Goal: Task Accomplishment & Management: Manage account settings

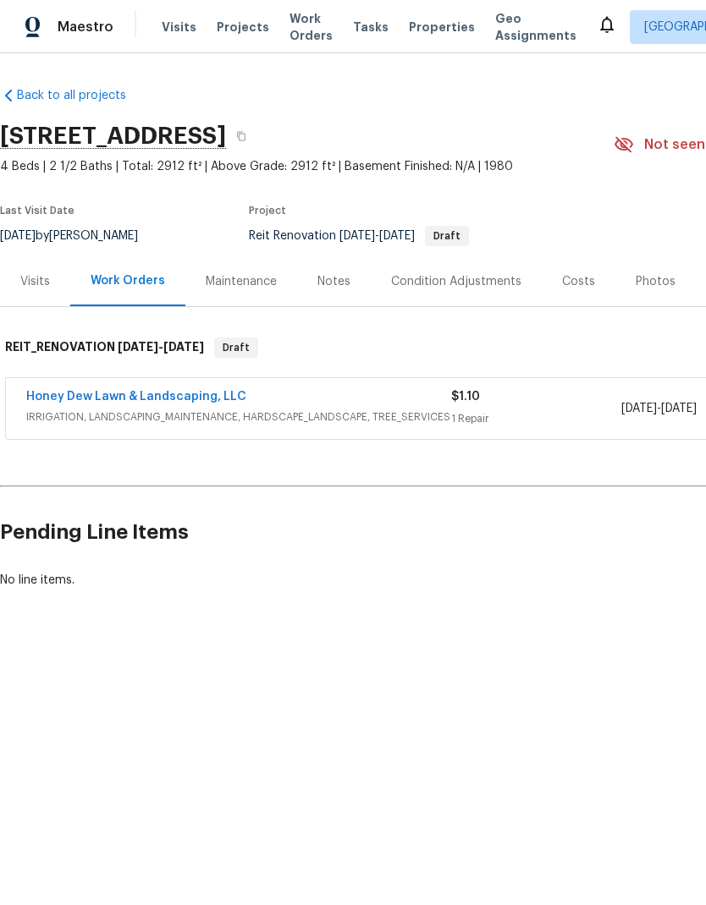
scroll to position [0, -2]
click at [209, 394] on link "Honey Dew Lawn & Landscaping, LLC" at bounding box center [136, 397] width 220 height 12
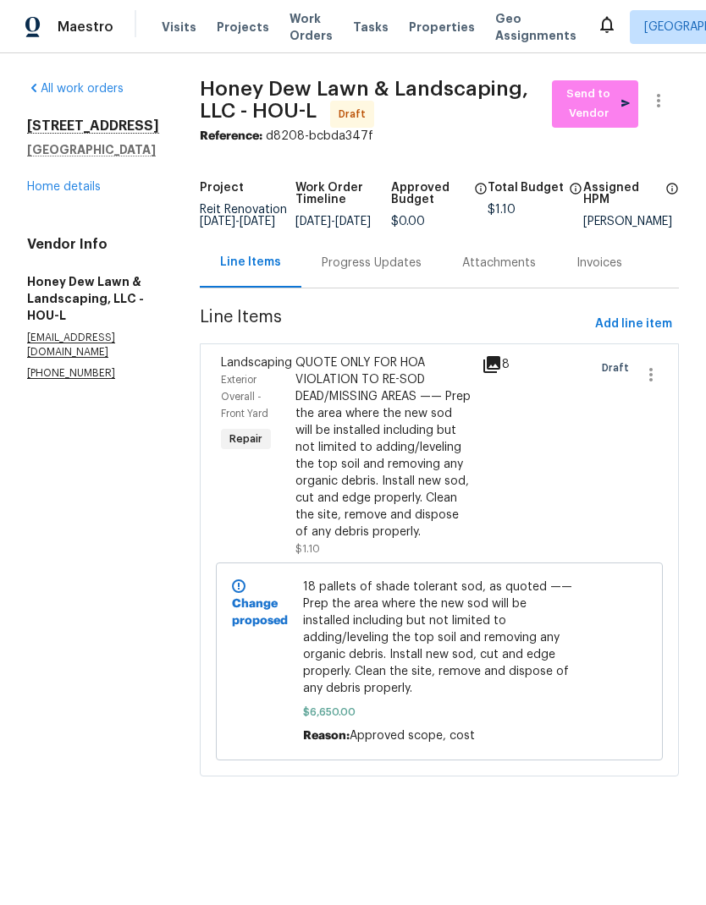
click at [79, 187] on link "Home details" at bounding box center [64, 187] width 74 height 12
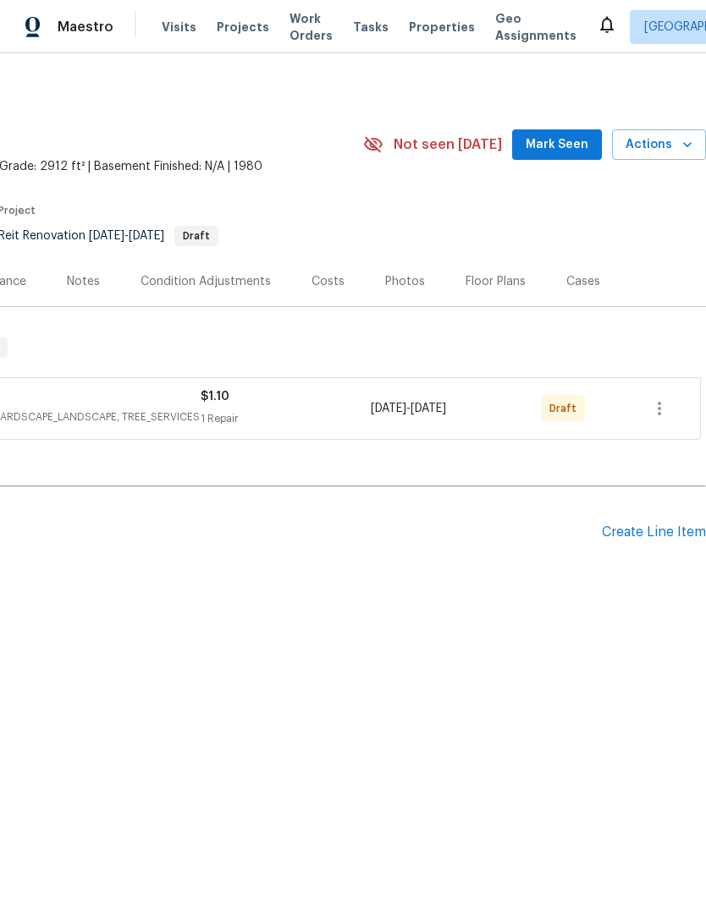
scroll to position [0, 250]
click at [665, 404] on icon "button" at bounding box center [659, 408] width 20 height 20
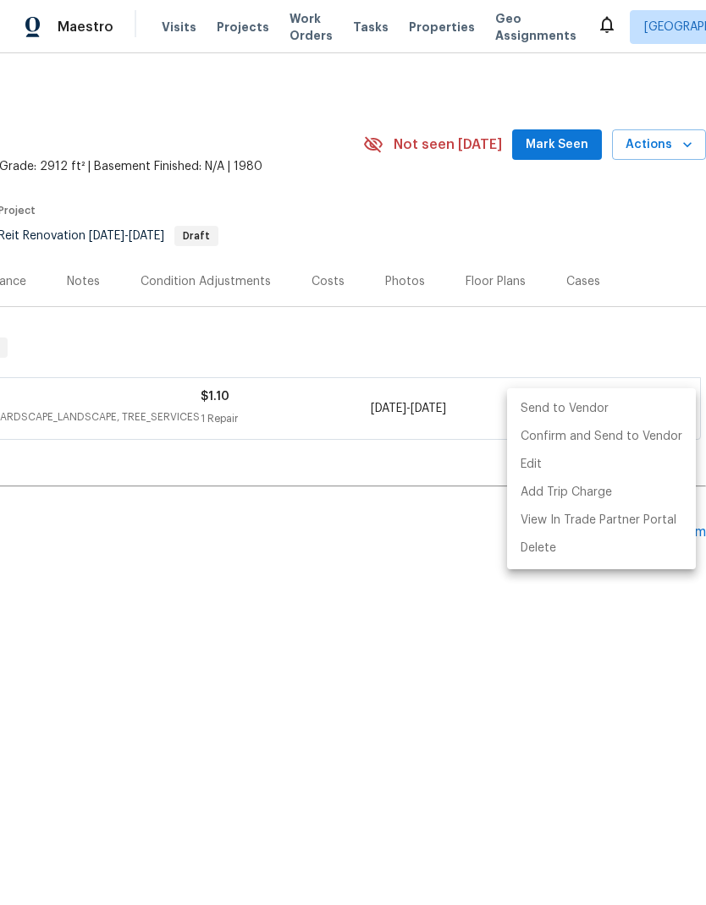
click at [629, 402] on li "Send to Vendor" at bounding box center [601, 409] width 189 height 28
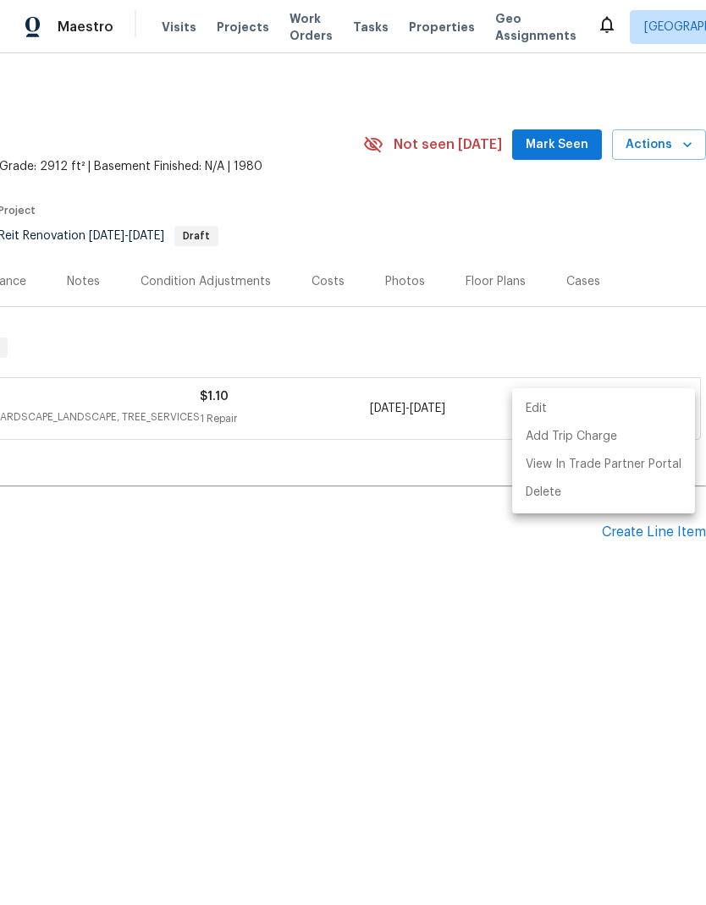
click at [475, 531] on div at bounding box center [353, 452] width 706 height 905
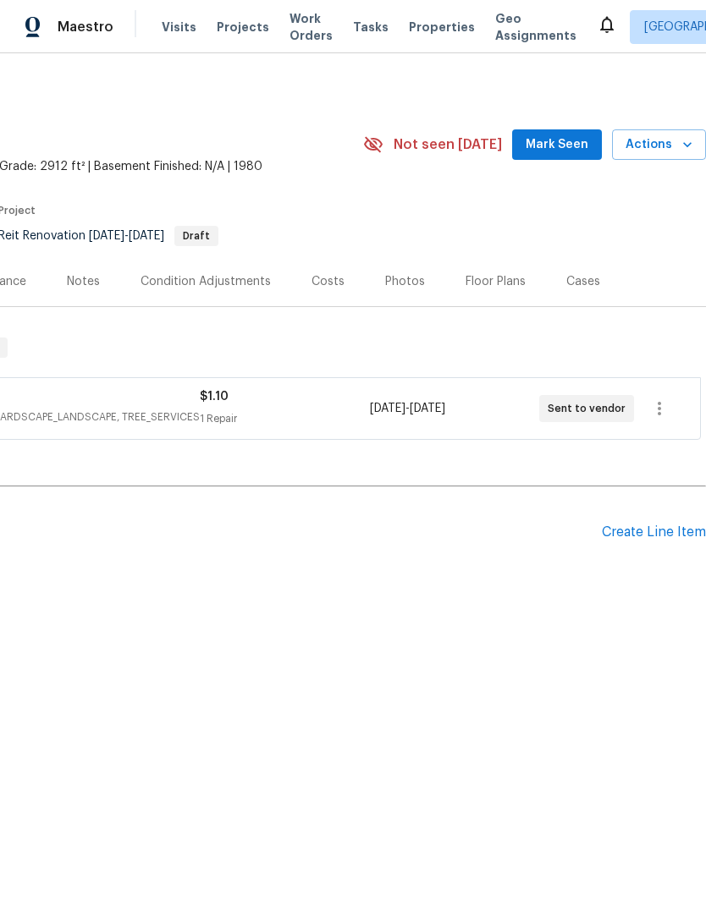
click at [439, 556] on h2 "Pending Line Items" at bounding box center [176, 532] width 852 height 79
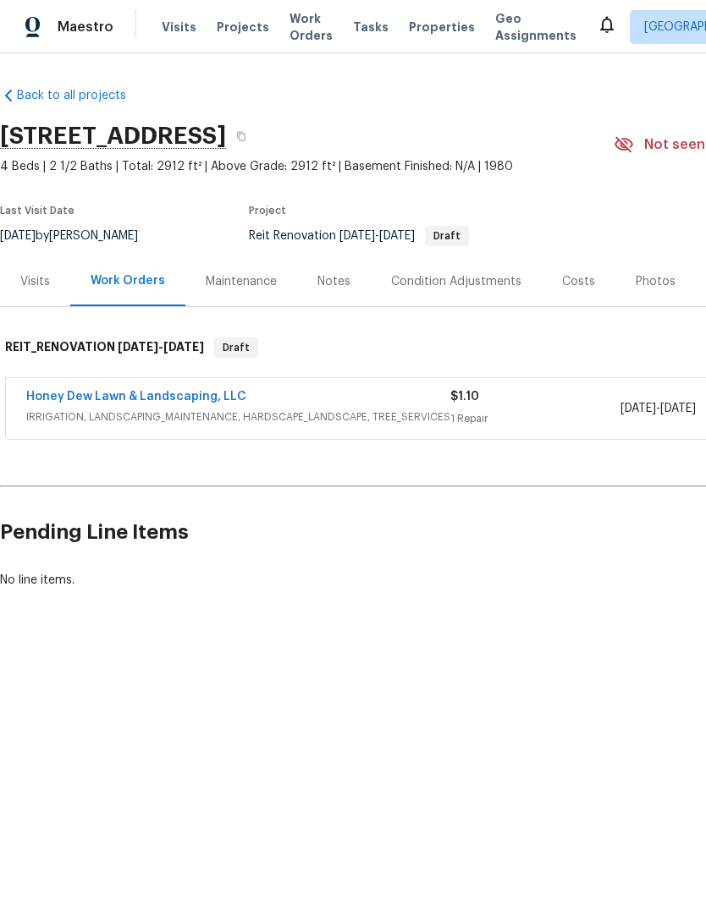
scroll to position [0, 0]
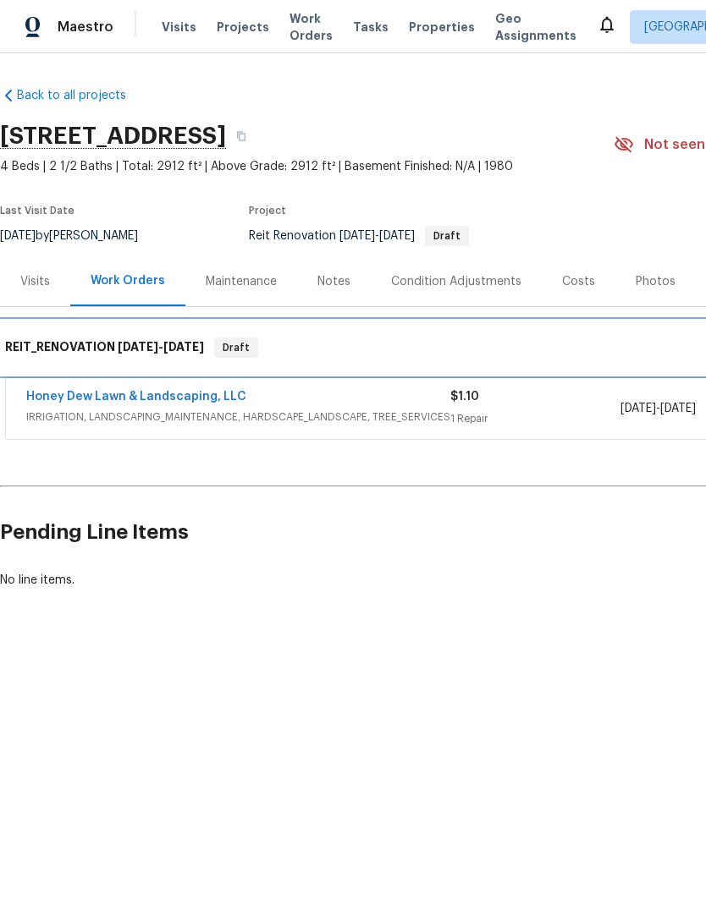
click at [185, 373] on div "REIT_RENOVATION 9/17/25 - 9/19/25 Draft" at bounding box center [478, 348] width 956 height 54
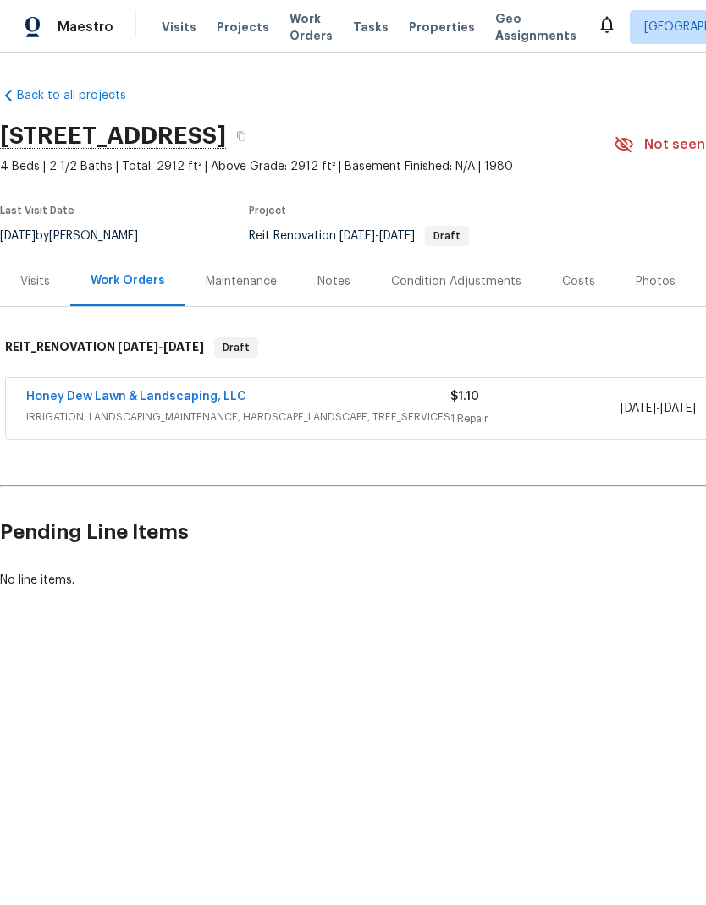
click at [159, 393] on link "Honey Dew Lawn & Landscaping, LLC" at bounding box center [136, 397] width 220 height 12
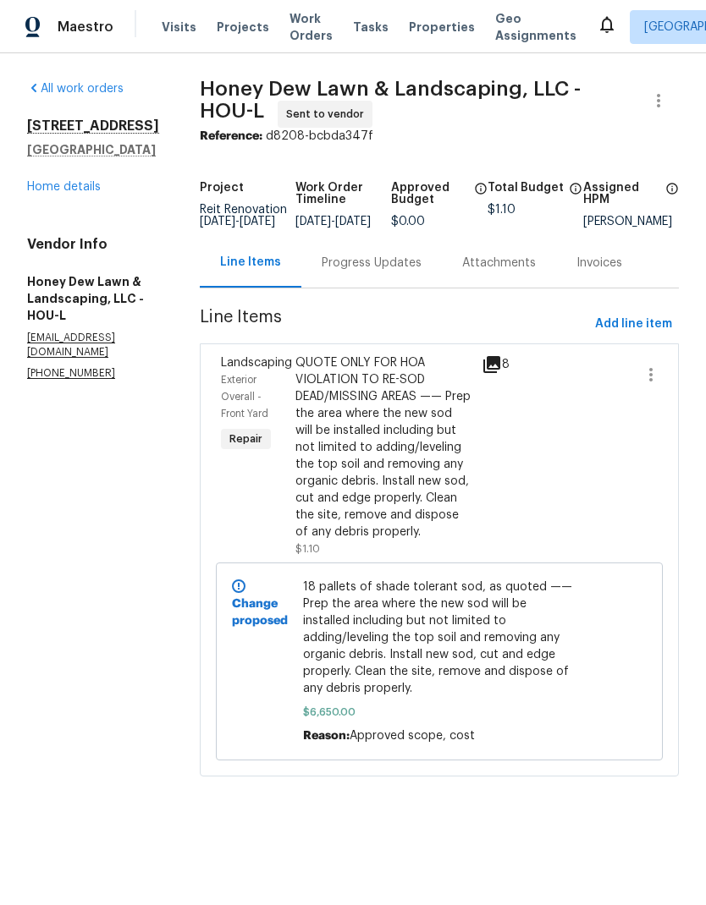
click at [439, 651] on span "18 pallets of shade tolerant sod, as quoted —— Prep the area where the new sod …" at bounding box center [439, 638] width 273 height 118
click at [93, 181] on link "Home details" at bounding box center [64, 187] width 74 height 12
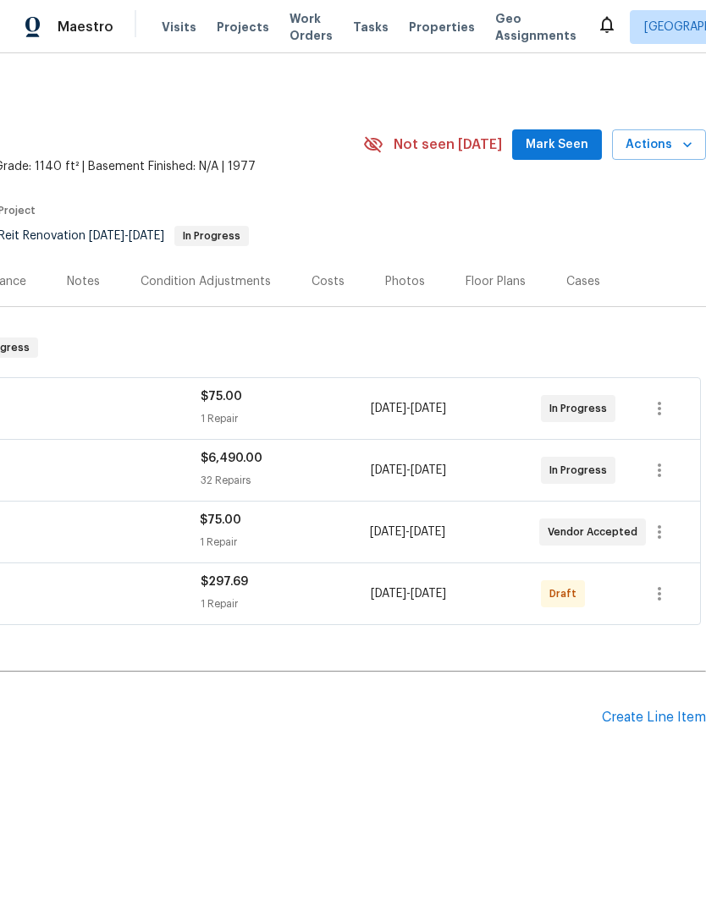
scroll to position [0, 250]
click at [228, 26] on span "Projects" at bounding box center [243, 27] width 52 height 17
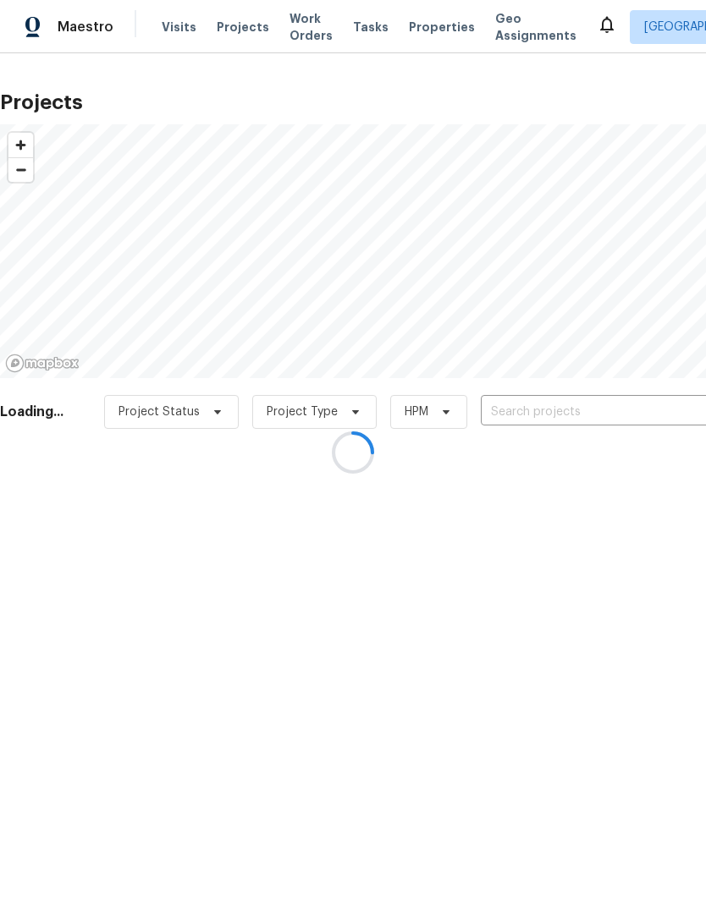
click at [567, 417] on div at bounding box center [353, 452] width 706 height 905
click at [565, 411] on div at bounding box center [353, 452] width 706 height 905
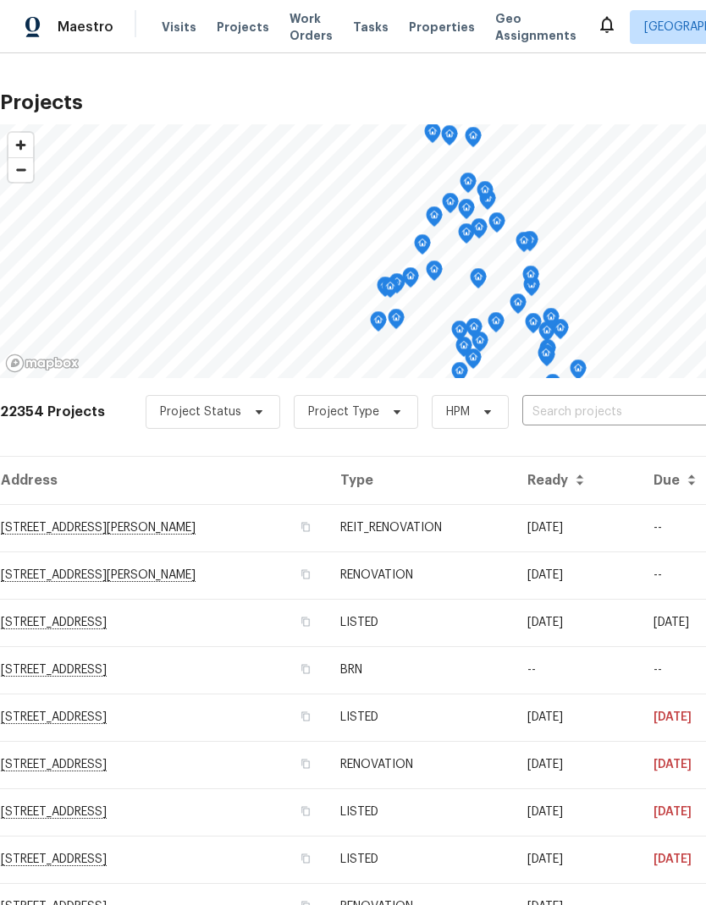
click at [602, 411] on input "text" at bounding box center [619, 412] width 194 height 26
type input "quail c"
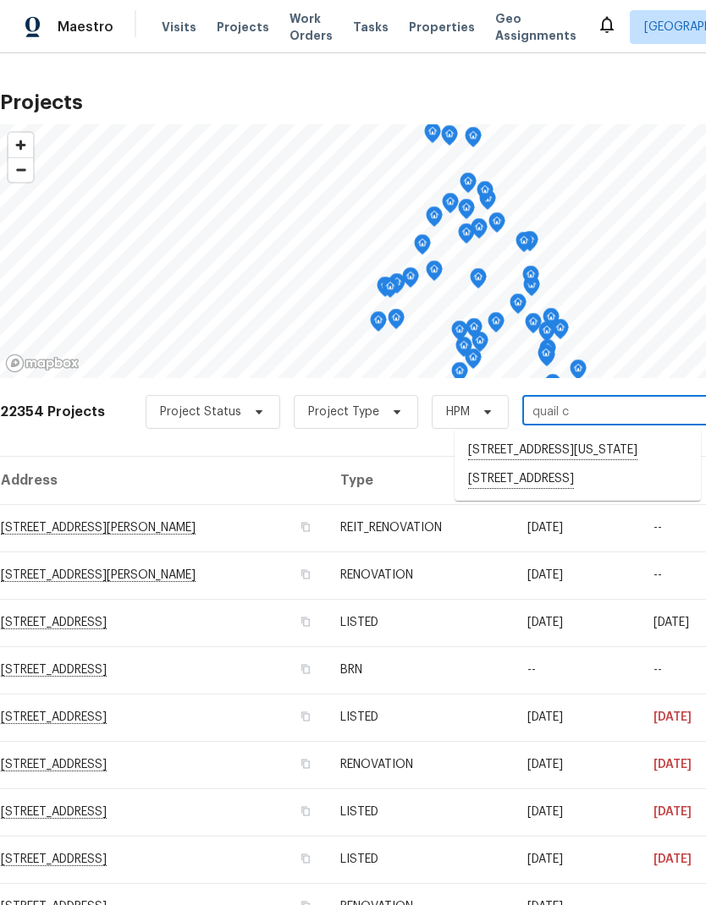
click at [561, 494] on li "11723 Quail Creek Dr, Houston, TX 77070" at bounding box center [577, 479] width 246 height 29
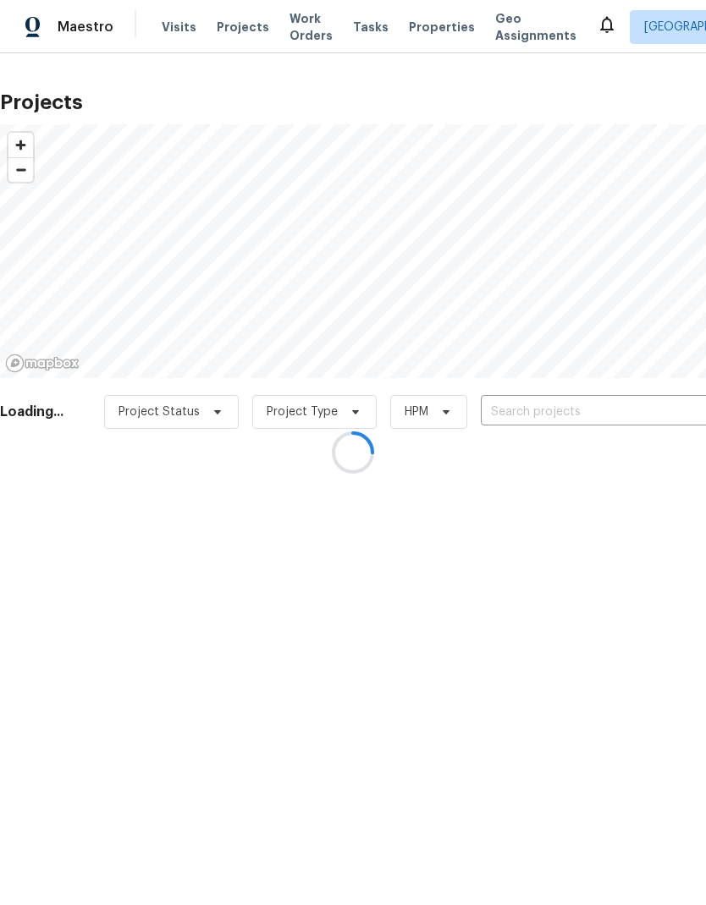
type input "11723 Quail Creek Dr, Houston, TX 77070"
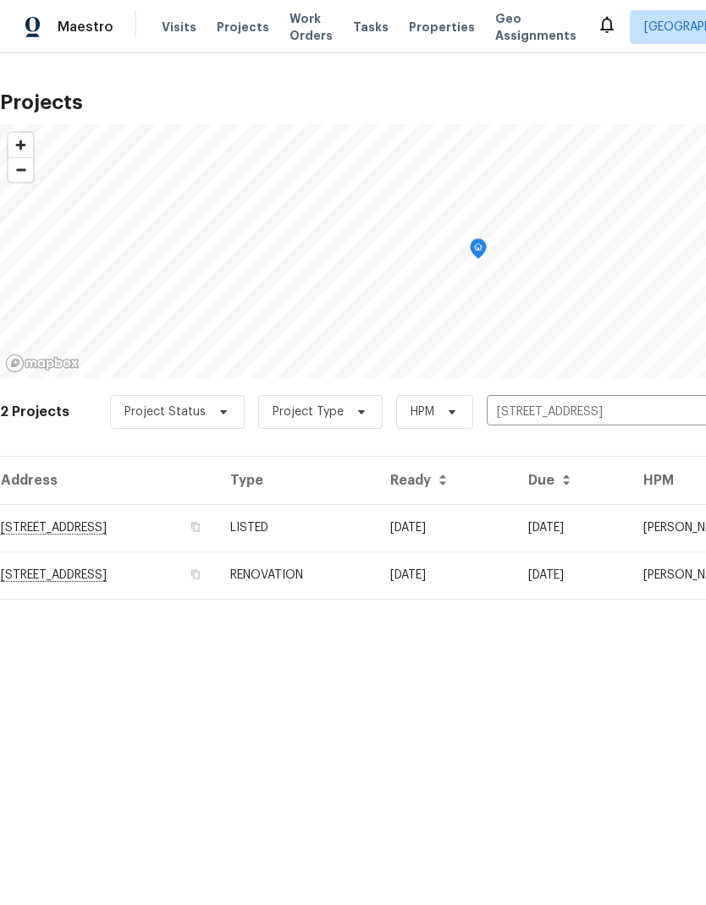
click at [163, 533] on td "11723 Quail Creek Dr, Houston, TX 77070" at bounding box center [108, 527] width 217 height 47
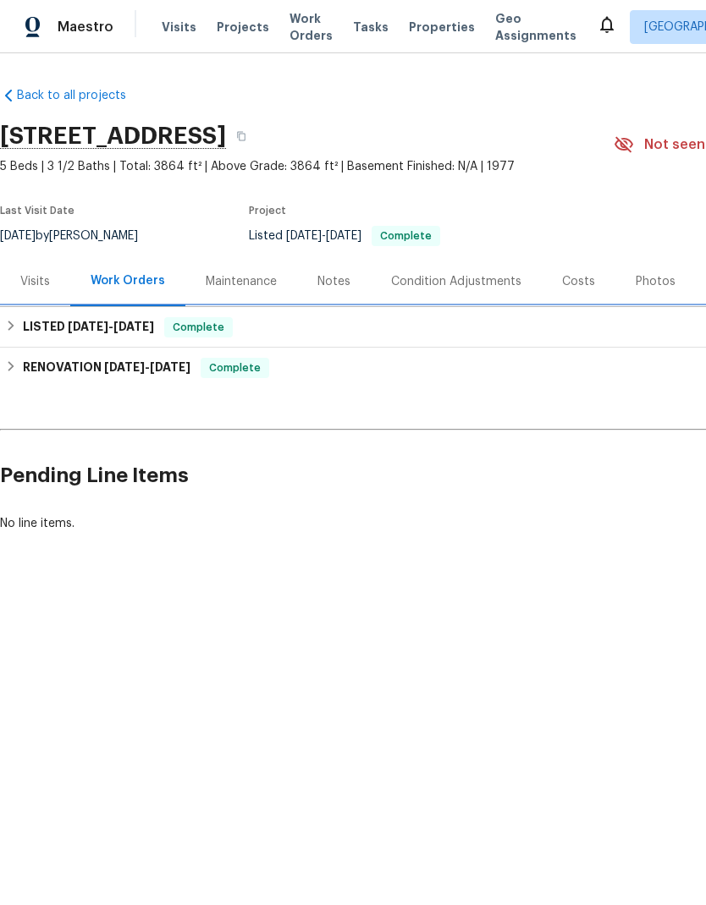
click at [244, 330] on div "LISTED 8/27/25 - 9/4/25 Complete" at bounding box center [478, 327] width 946 height 20
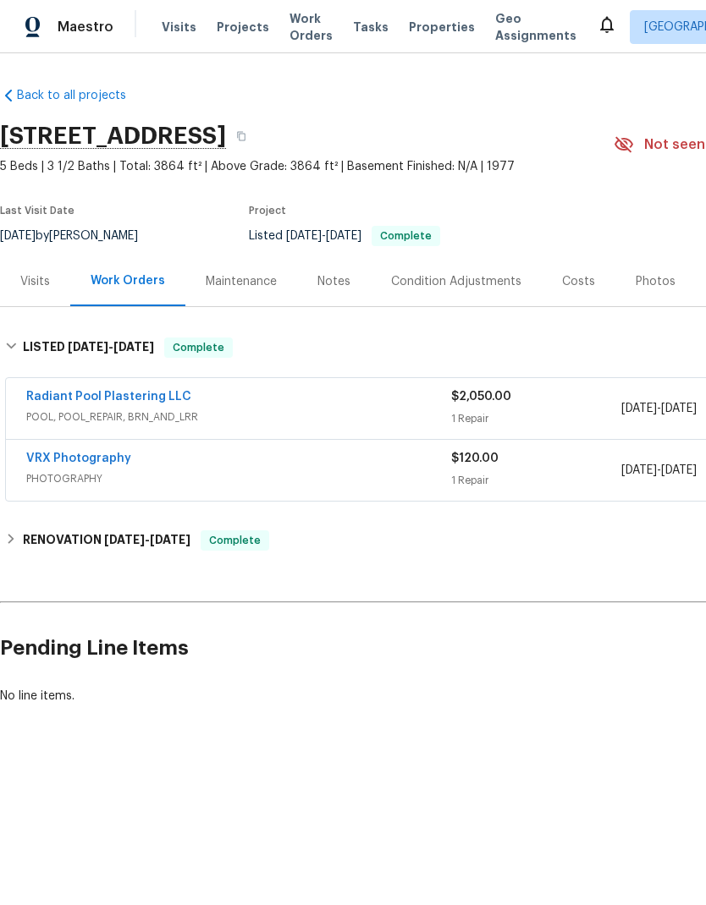
click at [333, 412] on span "POOL, POOL_REPAIR, BRN_AND_LRR" at bounding box center [238, 417] width 425 height 17
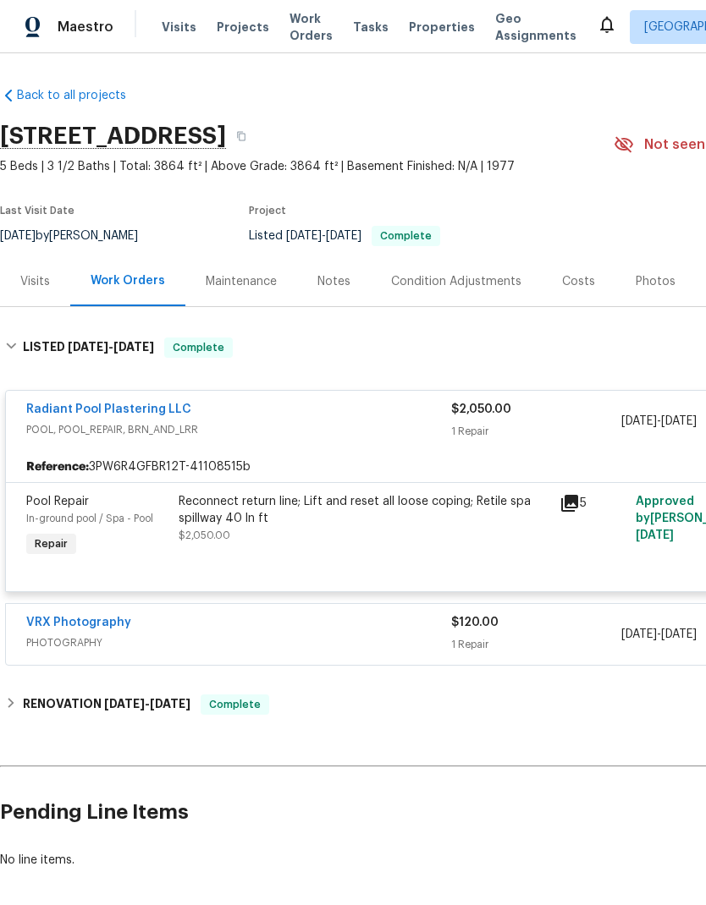
click at [396, 420] on div "Radiant Pool Plastering LLC" at bounding box center [238, 411] width 425 height 20
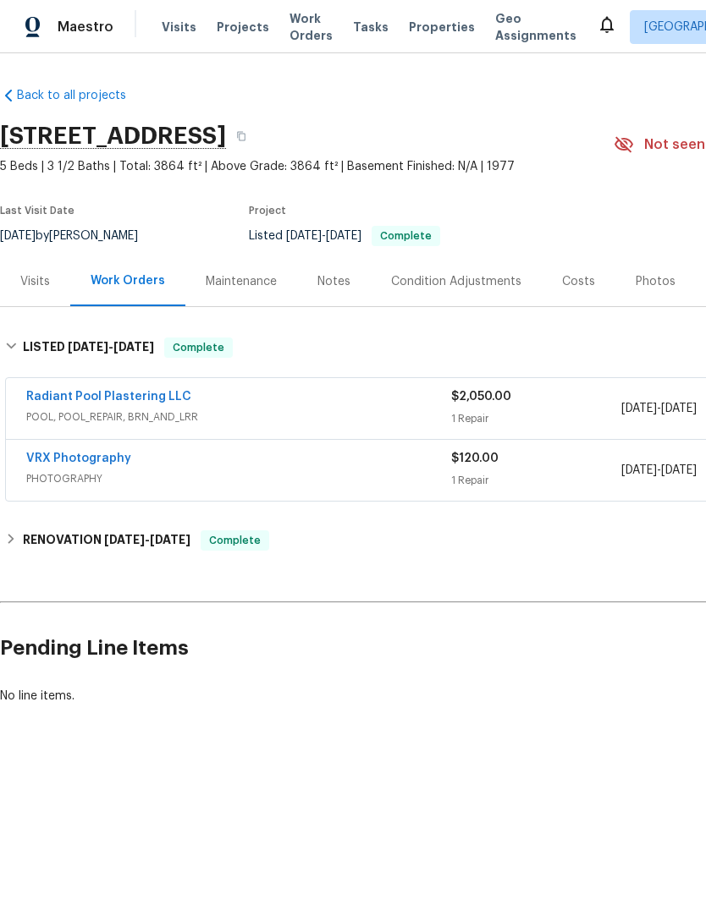
click at [359, 470] on div "VRX Photography" at bounding box center [238, 460] width 425 height 20
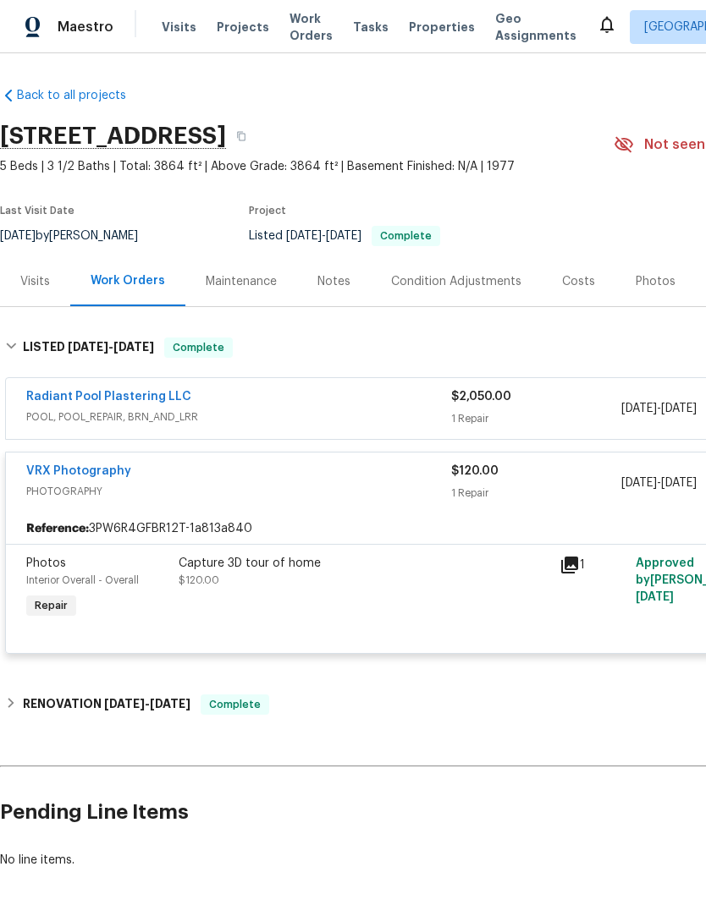
click at [361, 481] on div "VRX Photography" at bounding box center [238, 473] width 425 height 20
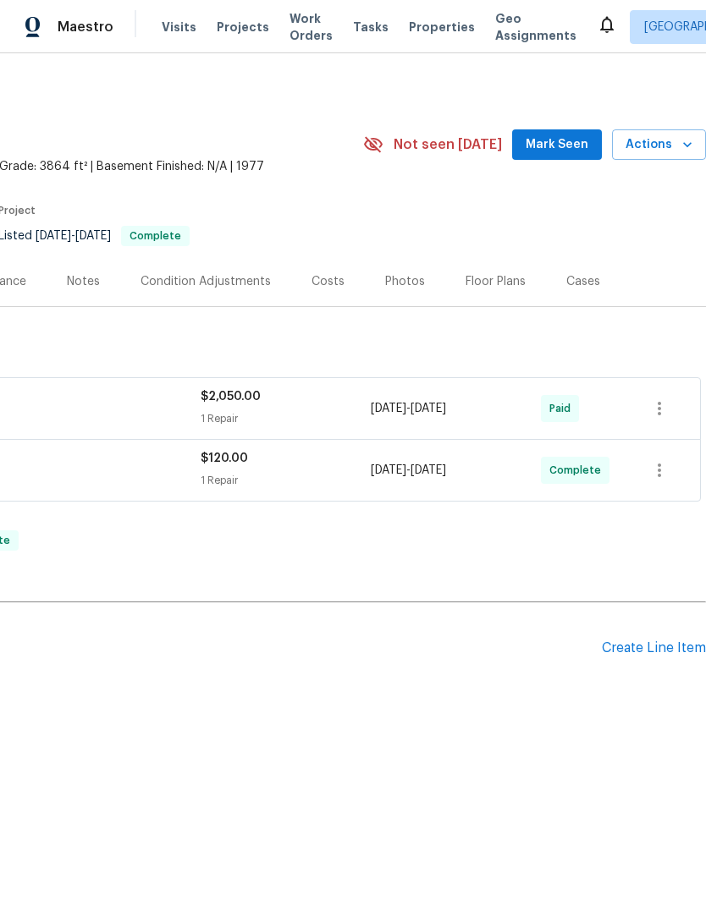
scroll to position [0, 250]
click at [657, 652] on div "Create Line Item" at bounding box center [654, 648] width 104 height 16
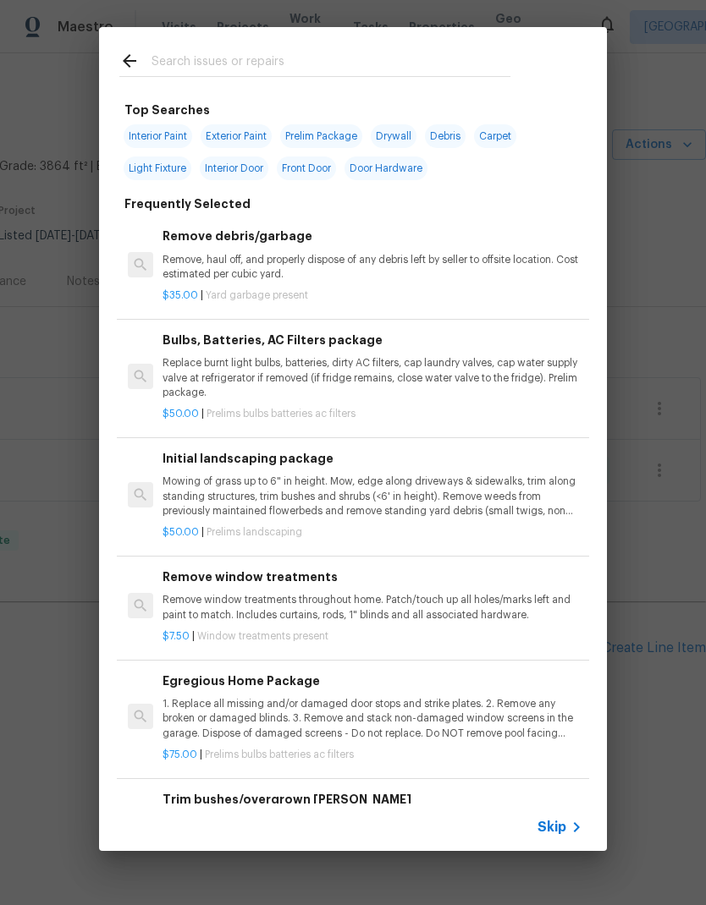
click at [329, 57] on input "text" at bounding box center [330, 63] width 359 height 25
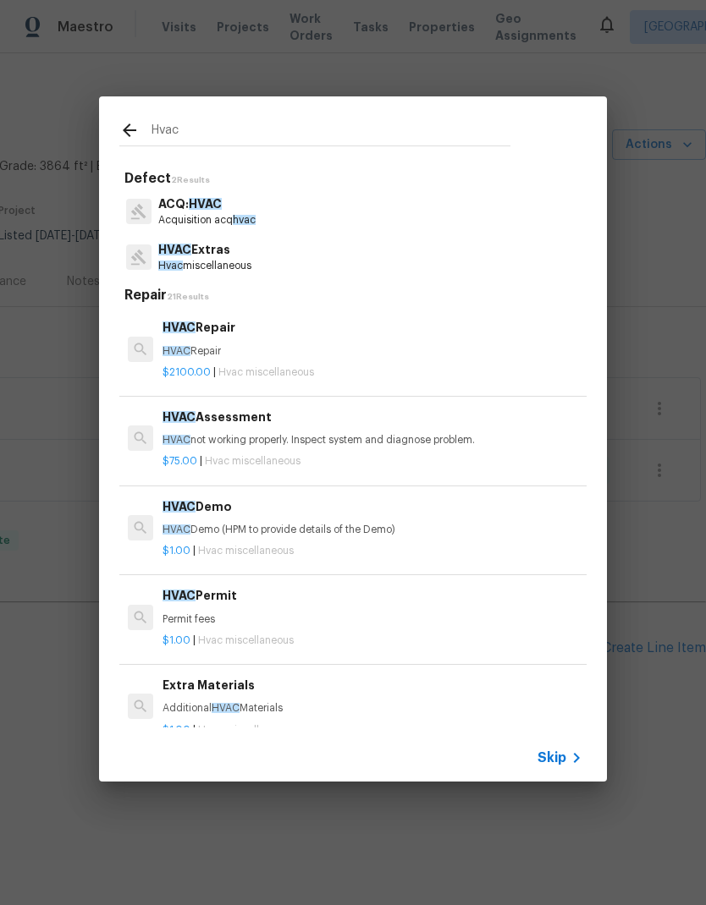
type input "Hvac"
click at [353, 265] on div "HVAC Extras Hvac miscellaneous" at bounding box center [352, 257] width 467 height 46
click at [349, 263] on div "HVAC Extras Hvac miscellaneous" at bounding box center [352, 257] width 467 height 46
click at [245, 417] on h6 "HVAC Assessment" at bounding box center [372, 417] width 420 height 19
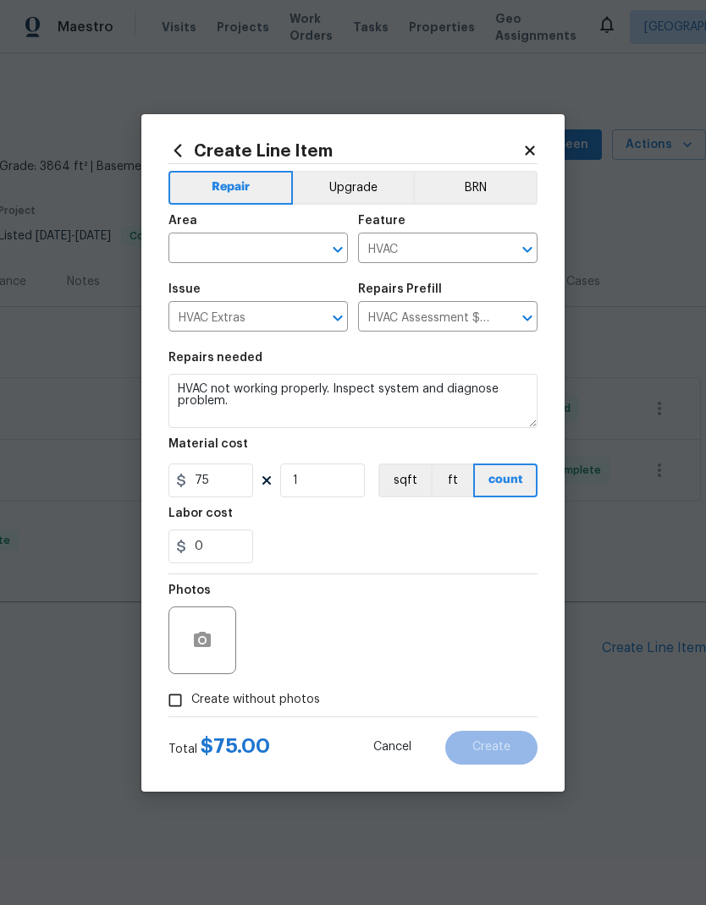
click at [268, 280] on span "Issue HVAC Extras ​" at bounding box center [257, 307] width 179 height 69
click at [240, 245] on input "text" at bounding box center [234, 250] width 132 height 26
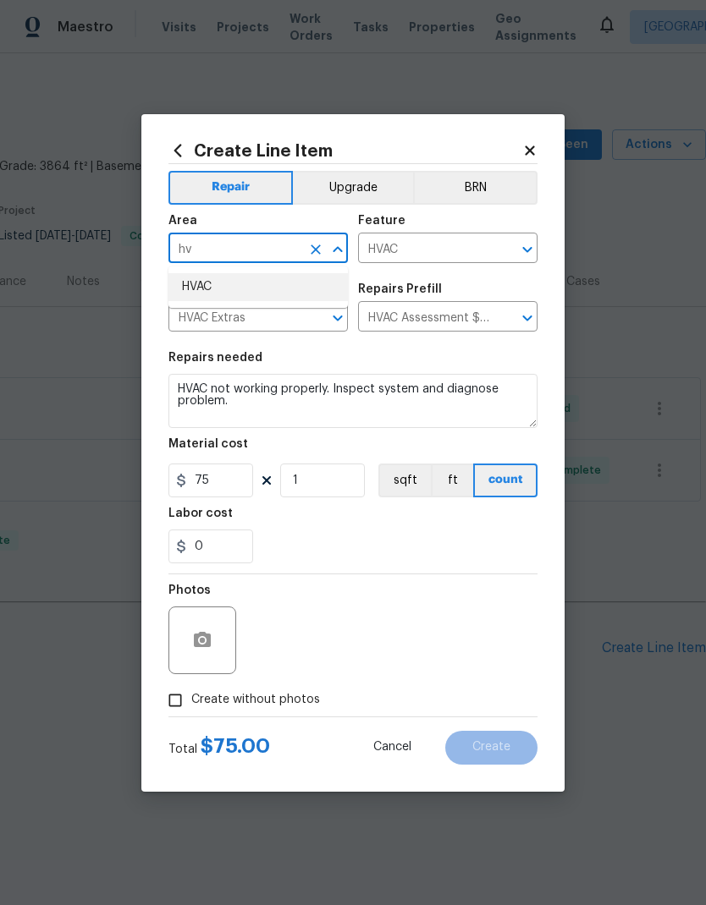
click at [297, 294] on li "HVAC" at bounding box center [257, 287] width 179 height 28
type input "HVAC"
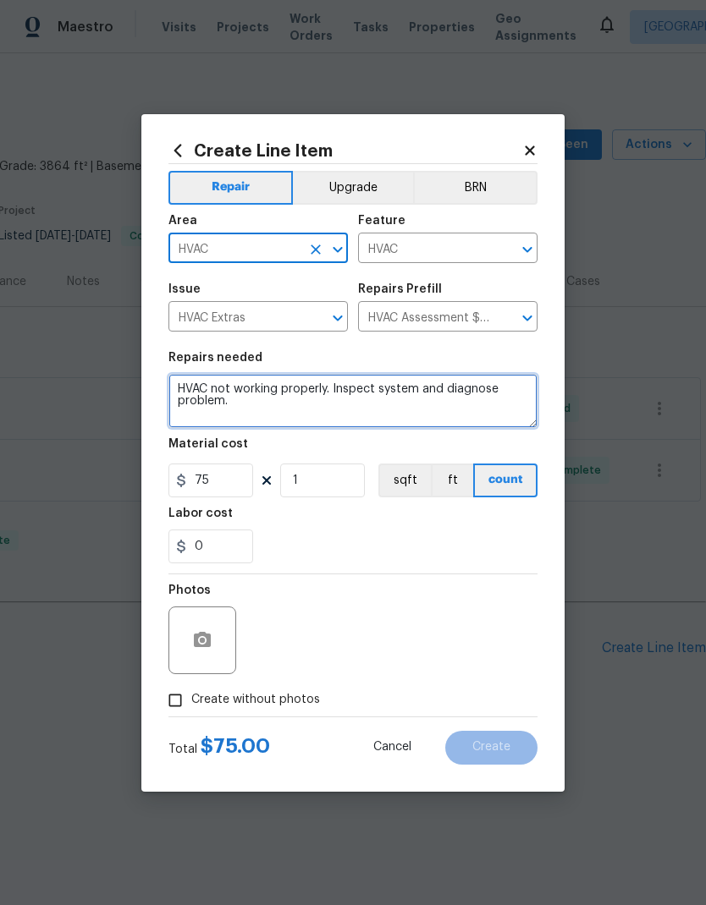
click at [182, 383] on textarea "HVAC not working properly. Inspect system and diagnose problem." at bounding box center [352, 401] width 369 height 54
click at [179, 382] on textarea "HVAC not working properly. Inspect system and diagnose problem." at bounding box center [352, 401] width 369 height 54
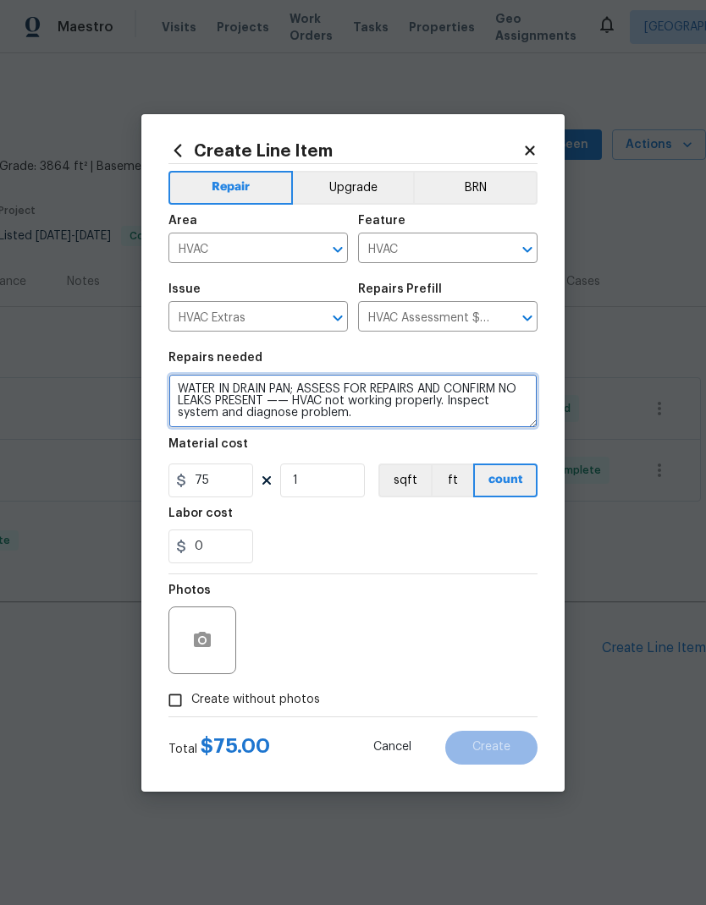
type textarea "WATER IN DRAIN PAN; ASSESS FOR REPAIRS AND CONFIRM NO LEAKS PRESENT —— HVAC not…"
click at [401, 531] on div "0" at bounding box center [352, 547] width 369 height 34
click at [179, 699] on input "Create without photos" at bounding box center [175, 700] width 32 height 32
checkbox input "true"
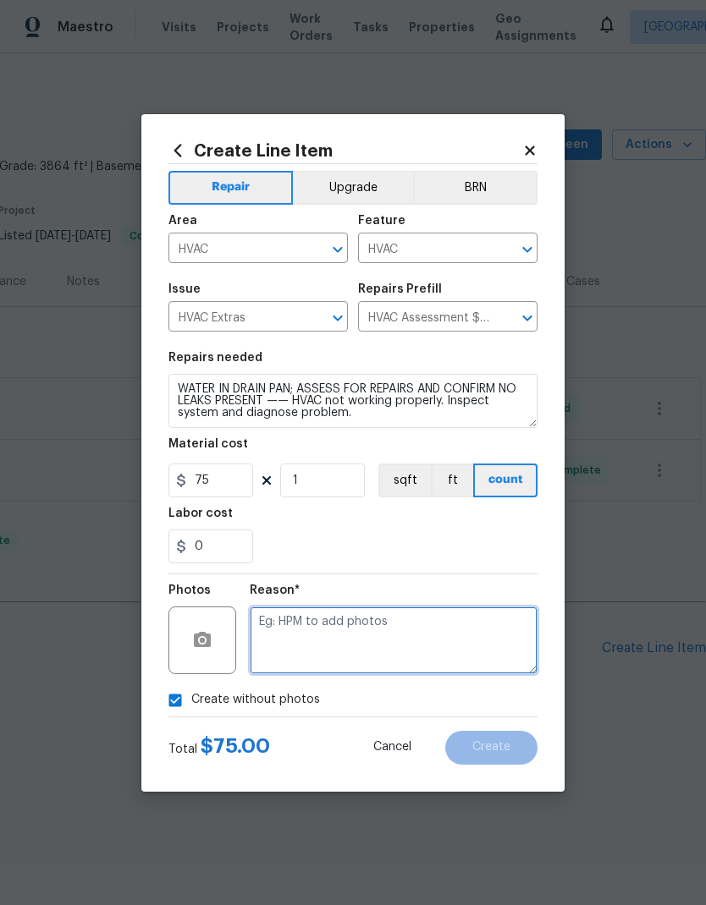
click at [409, 640] on textarea at bounding box center [394, 641] width 288 height 68
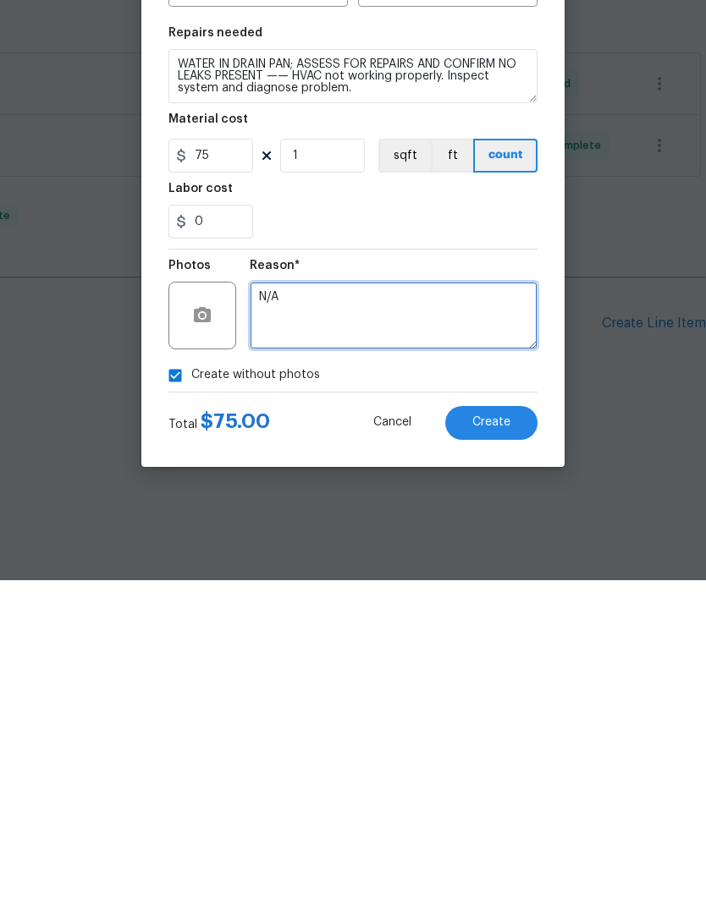
type textarea "N/A"
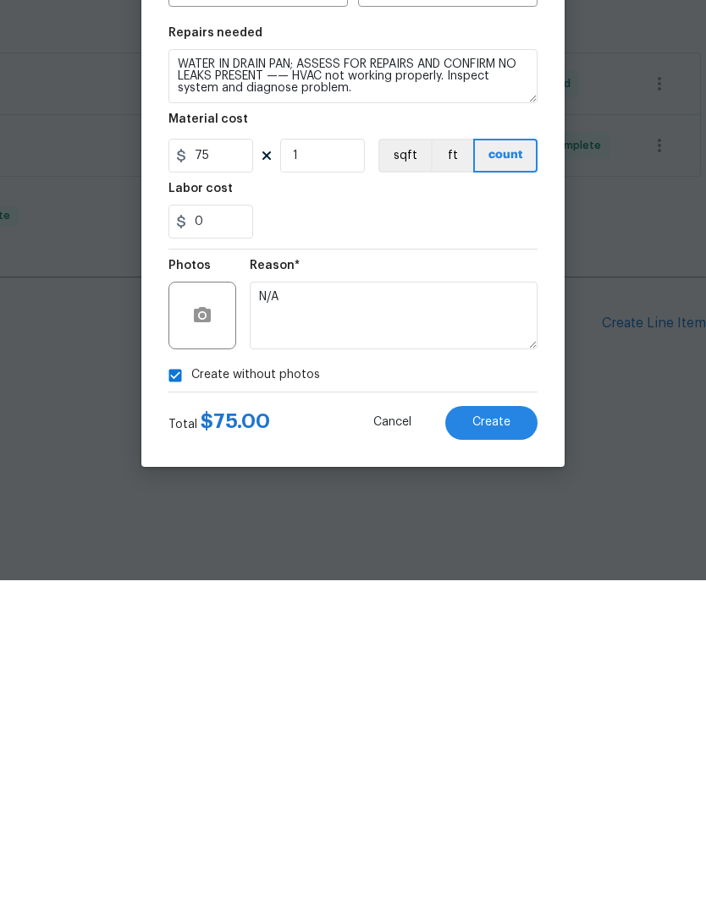
click at [535, 717] on div at bounding box center [352, 717] width 369 height 1
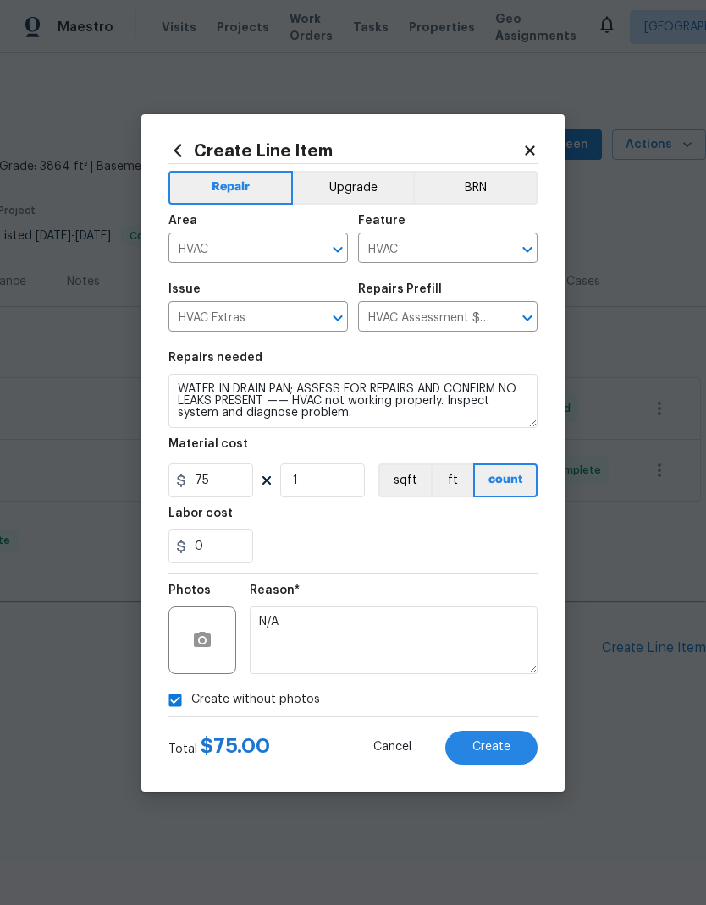
click at [495, 752] on span "Create" at bounding box center [491, 747] width 38 height 13
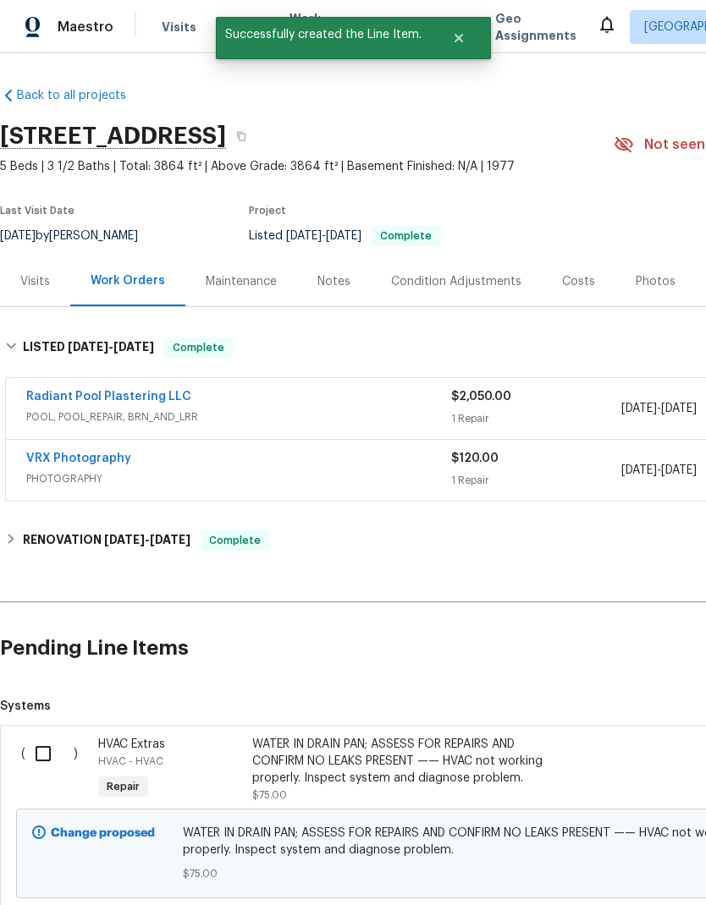
scroll to position [0, 0]
click at [39, 754] on input "checkbox" at bounding box center [49, 754] width 48 height 36
checkbox input "true"
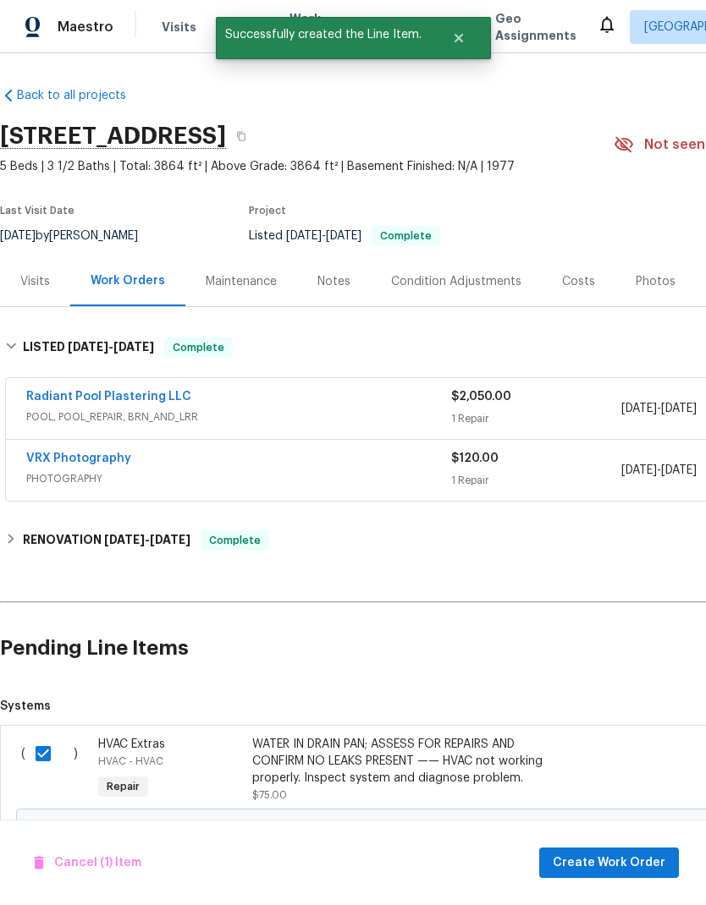
click at [640, 862] on span "Create Work Order" at bounding box center [608, 863] width 113 height 21
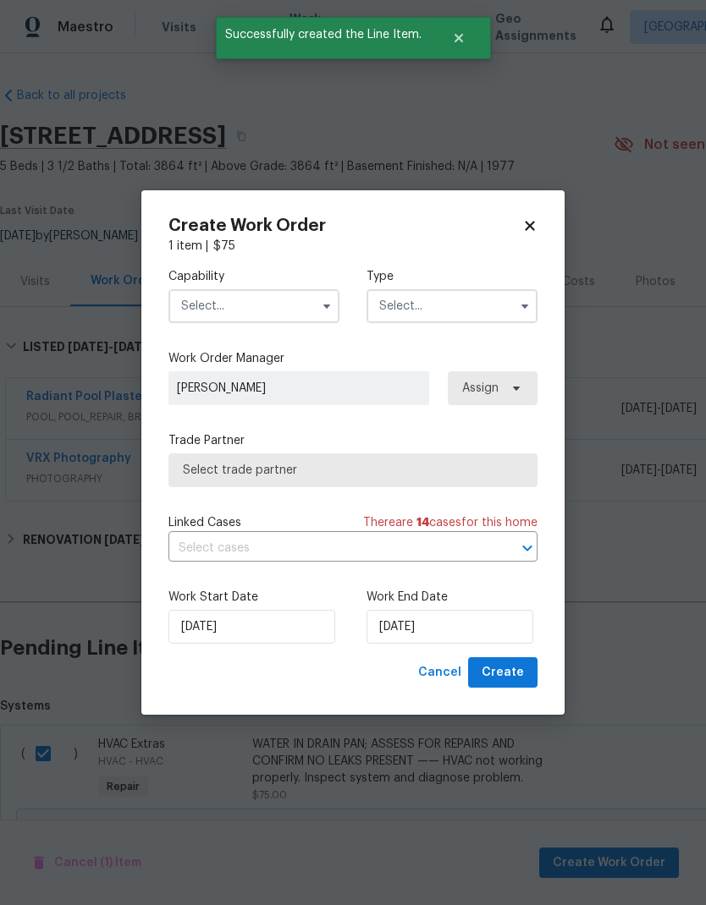
click at [258, 295] on input "text" at bounding box center [253, 306] width 171 height 34
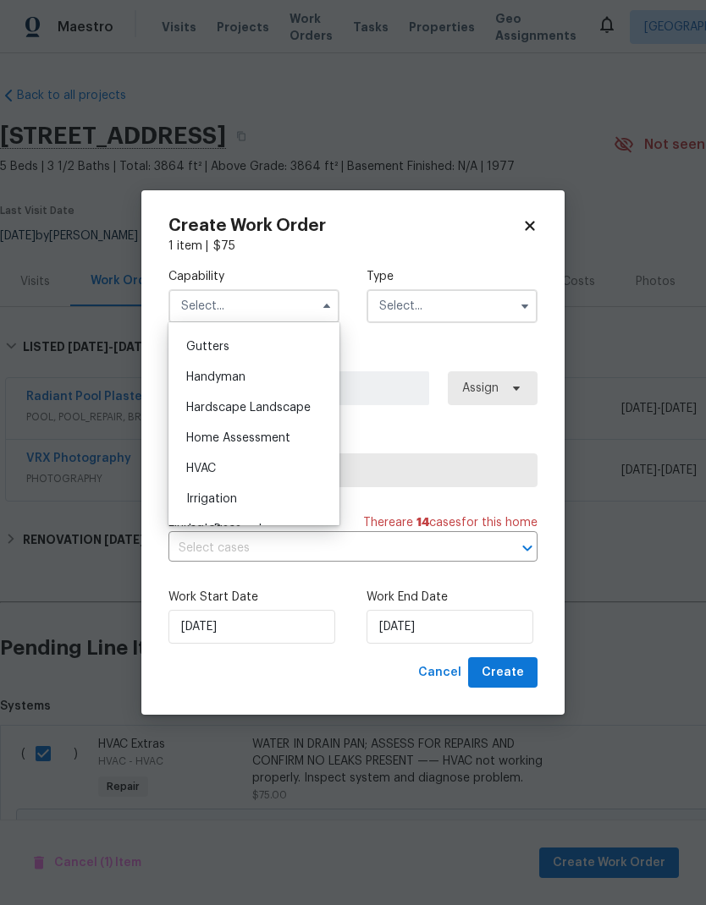
scroll to position [900, 0]
click at [262, 460] on div "HVAC" at bounding box center [254, 463] width 162 height 30
type input "HVAC"
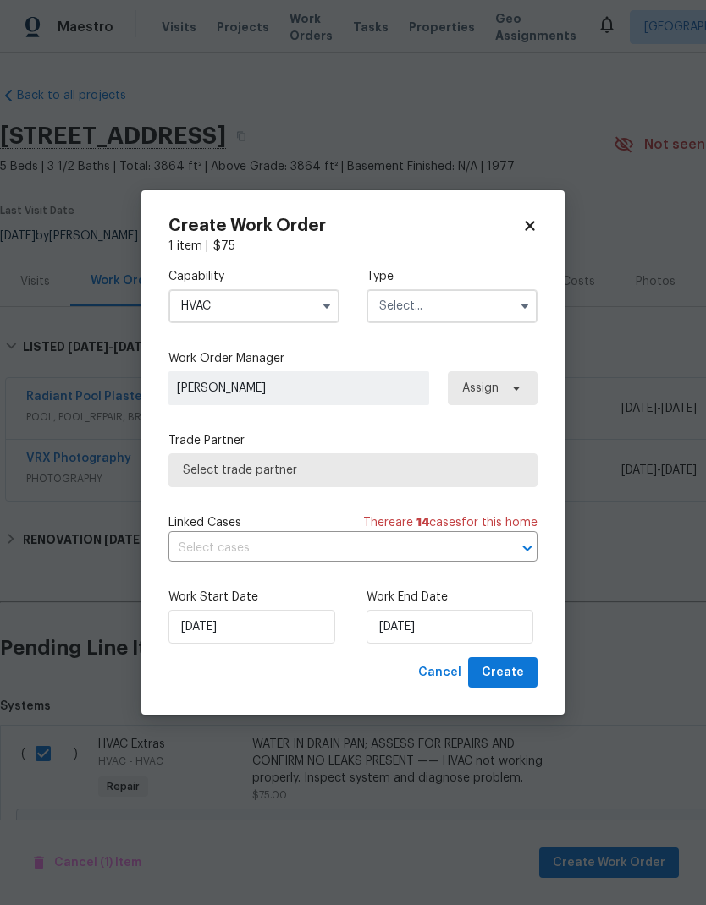
click at [453, 304] on input "text" at bounding box center [451, 306] width 171 height 34
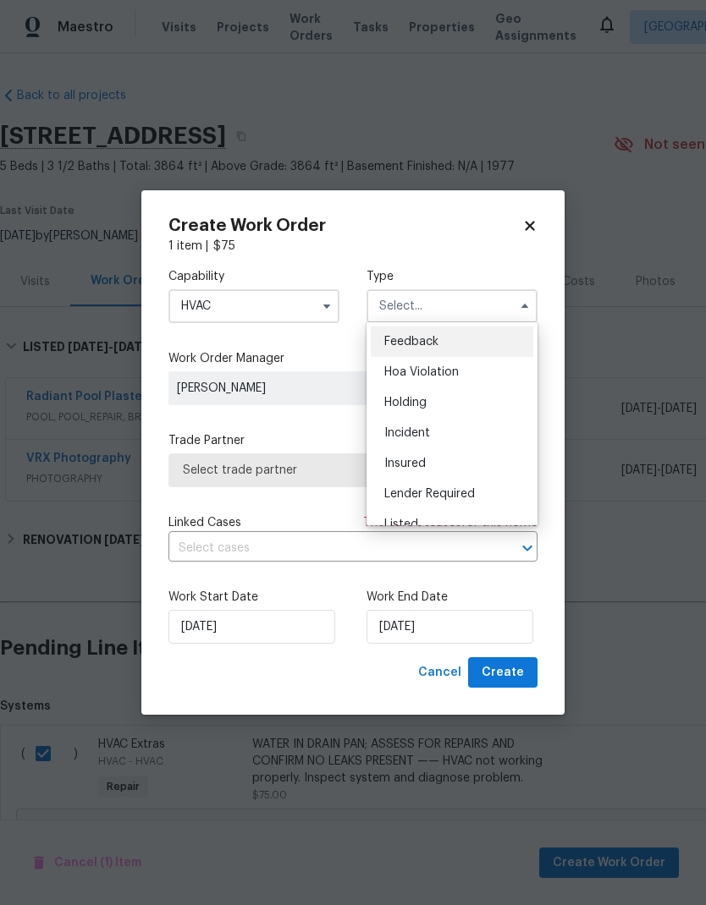
click at [441, 517] on div "Listed" at bounding box center [452, 524] width 162 height 30
type input "Listed"
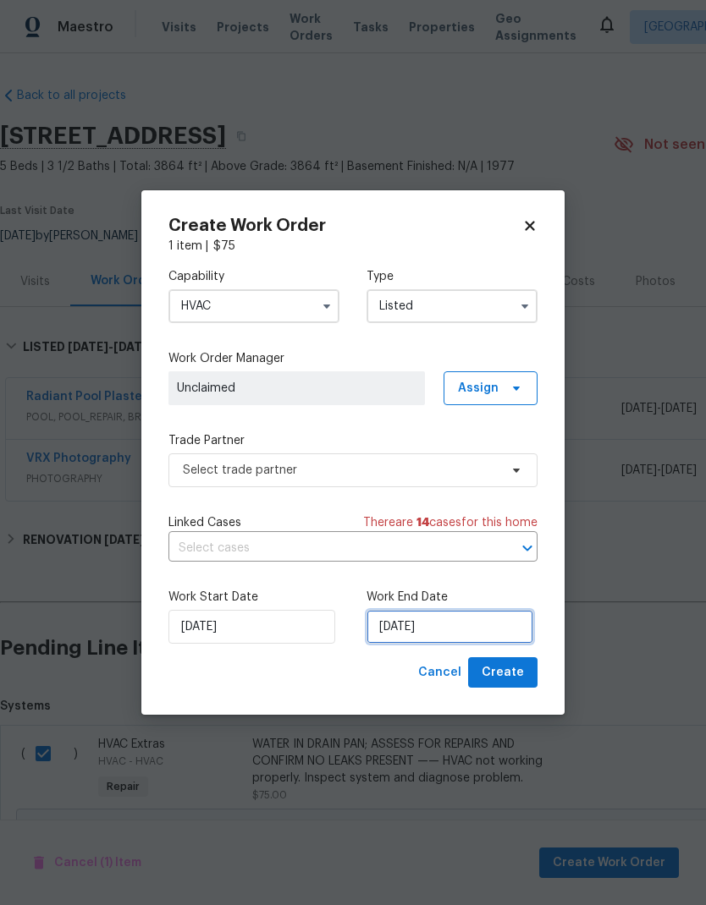
click at [461, 635] on input "10/7/2025" at bounding box center [449, 627] width 167 height 34
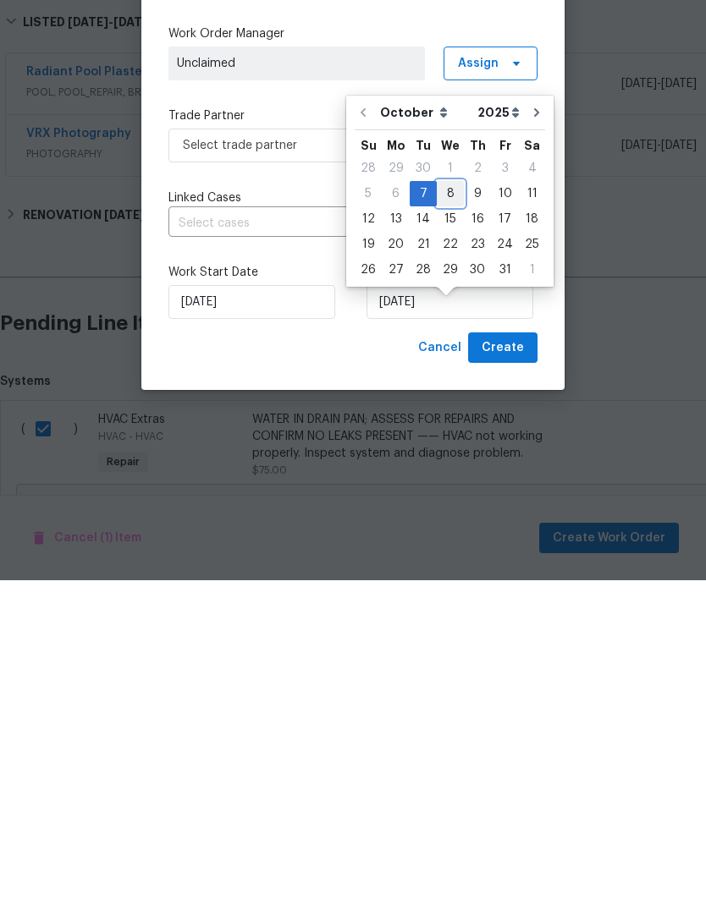
click at [447, 507] on div "8" at bounding box center [450, 519] width 27 height 24
type input "10/8/2025"
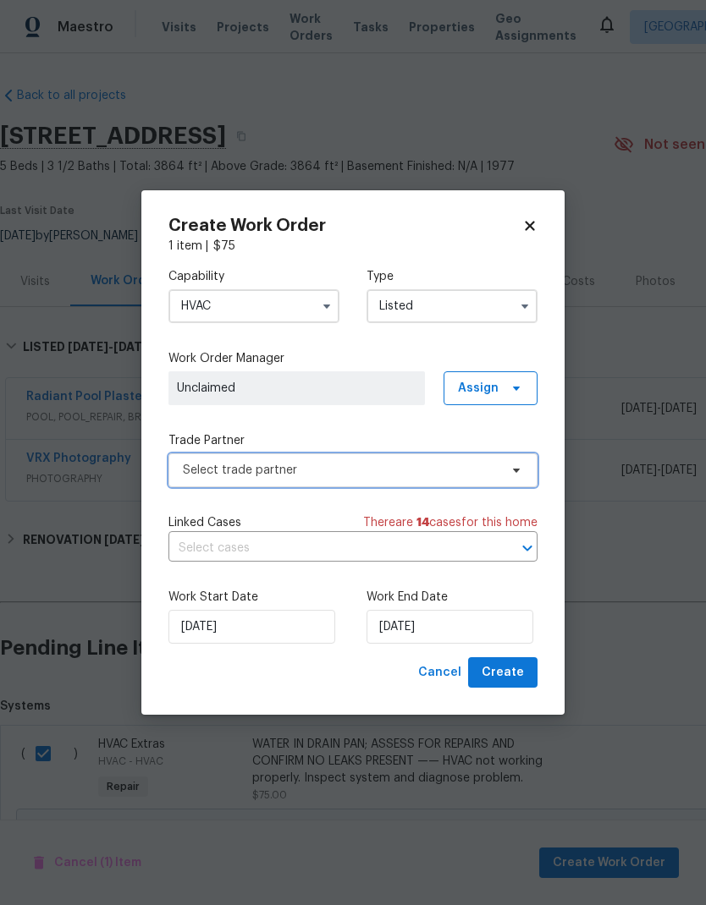
click at [336, 469] on span "Select trade partner" at bounding box center [341, 470] width 316 height 17
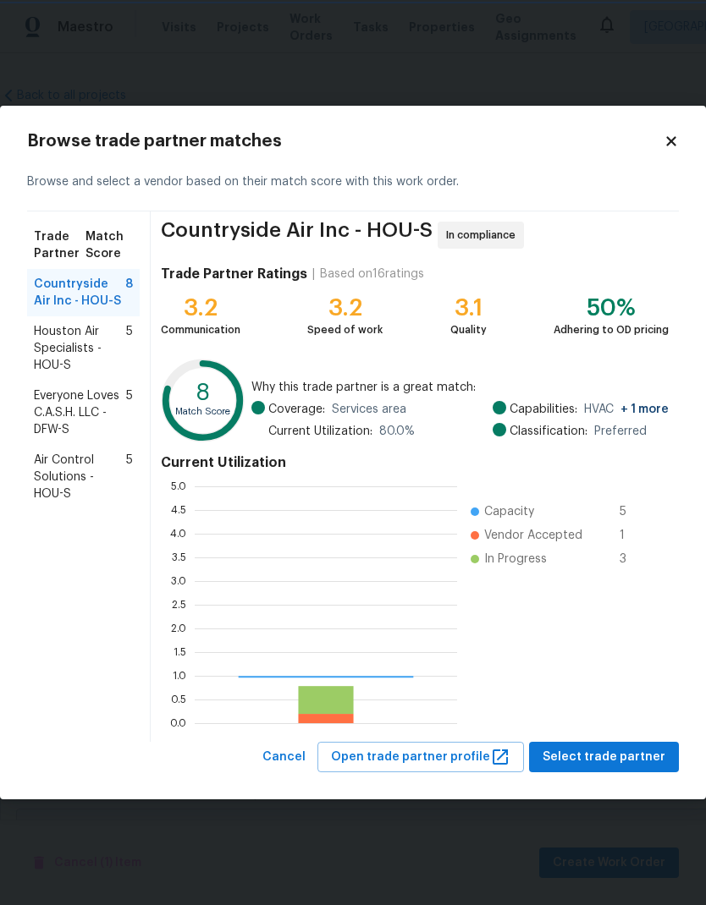
scroll to position [237, 262]
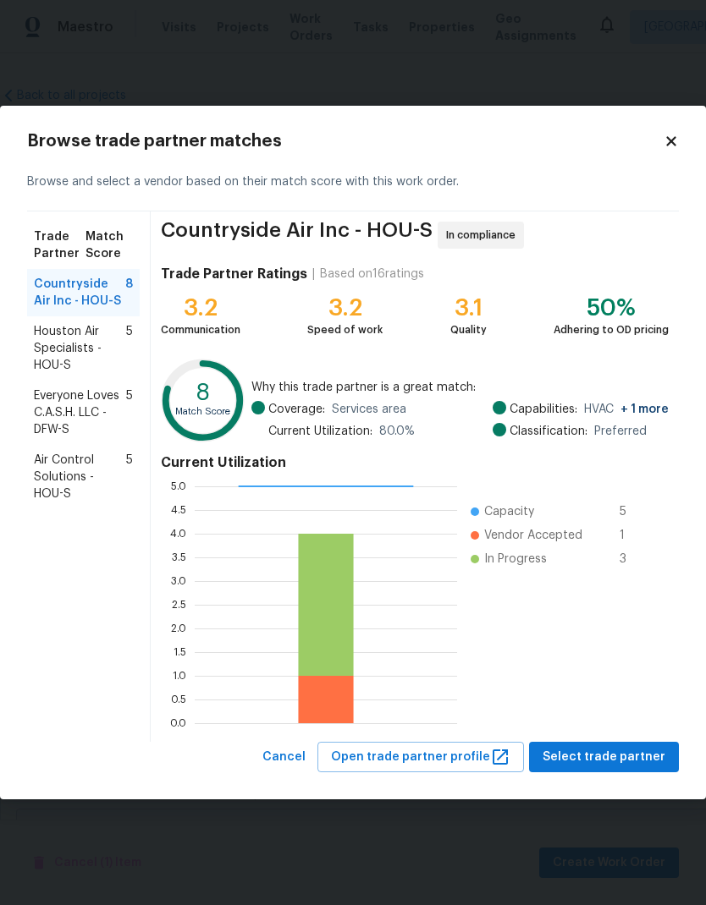
click at [82, 344] on span "Houston Air Specialists - HOU-S" at bounding box center [80, 348] width 92 height 51
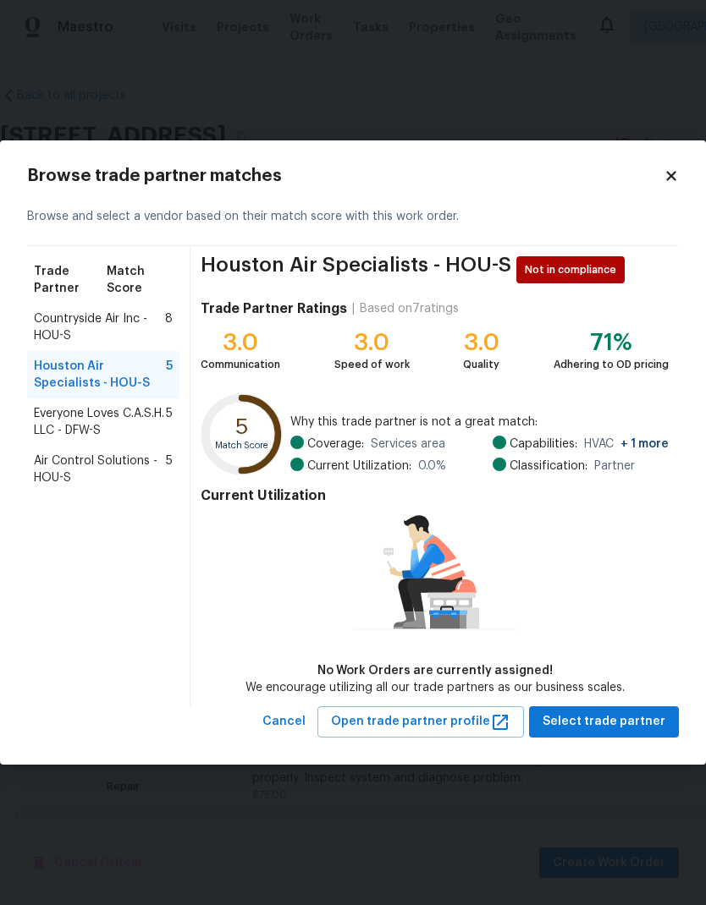
click at [87, 326] on span "Countryside Air Inc - HOU-S" at bounding box center [99, 327] width 131 height 34
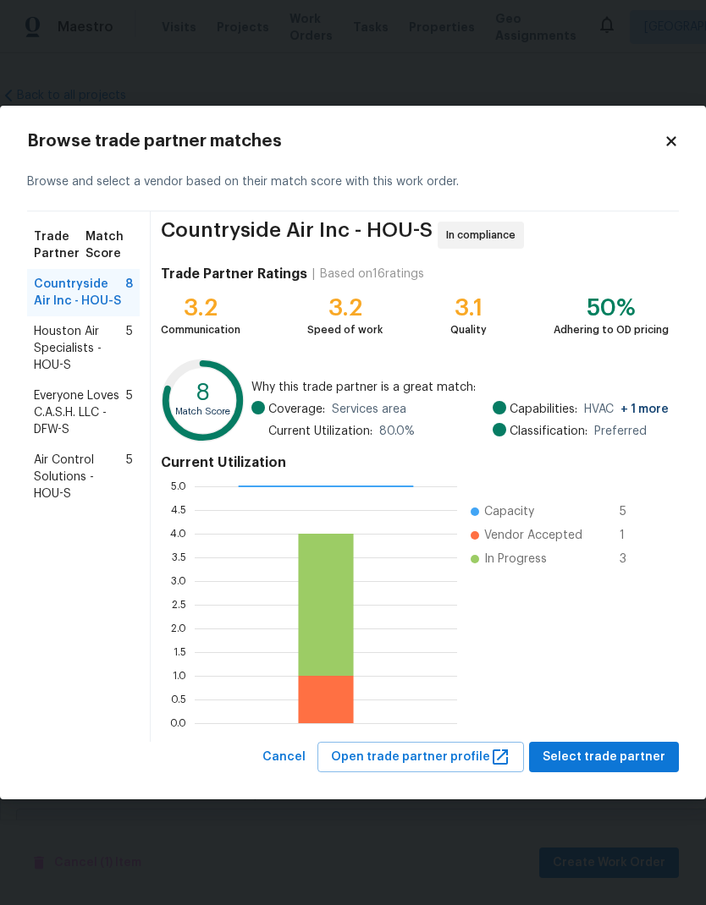
click at [70, 345] on span "Houston Air Specialists - HOU-S" at bounding box center [80, 348] width 92 height 51
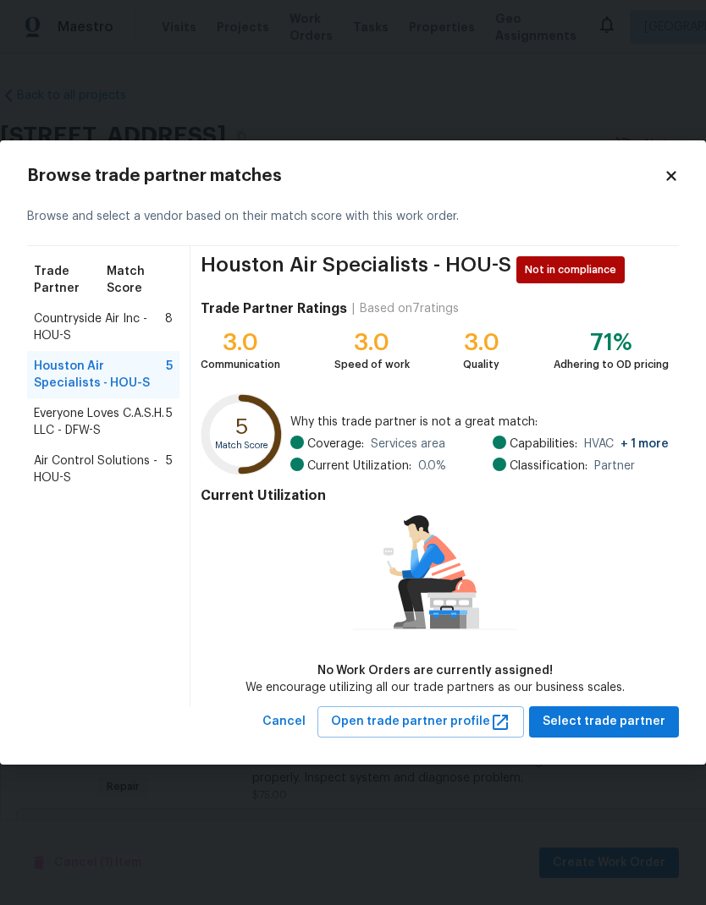
click at [94, 314] on span "Countryside Air Inc - HOU-S" at bounding box center [99, 327] width 131 height 34
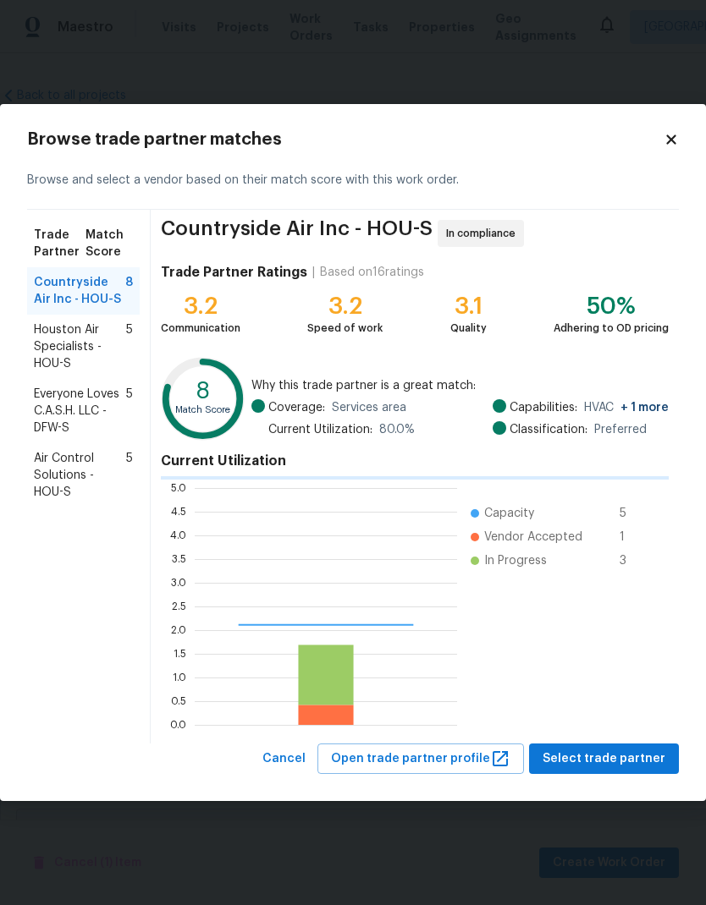
click at [80, 285] on span "Countryside Air Inc - HOU-S" at bounding box center [79, 291] width 91 height 34
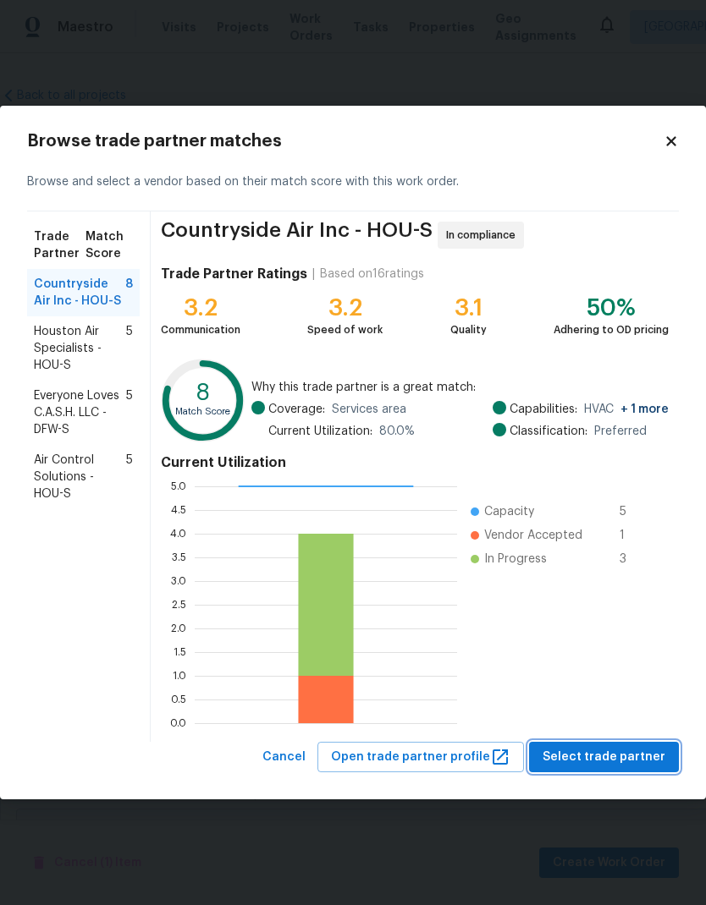
click at [635, 760] on span "Select trade partner" at bounding box center [603, 757] width 123 height 21
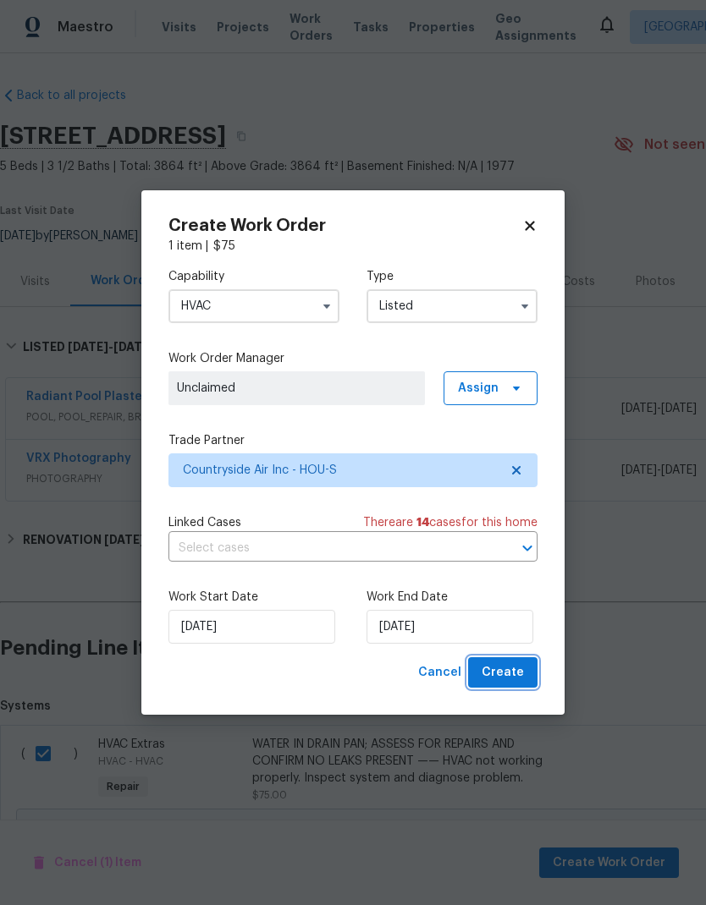
click at [519, 673] on span "Create" at bounding box center [502, 672] width 42 height 21
checkbox input "false"
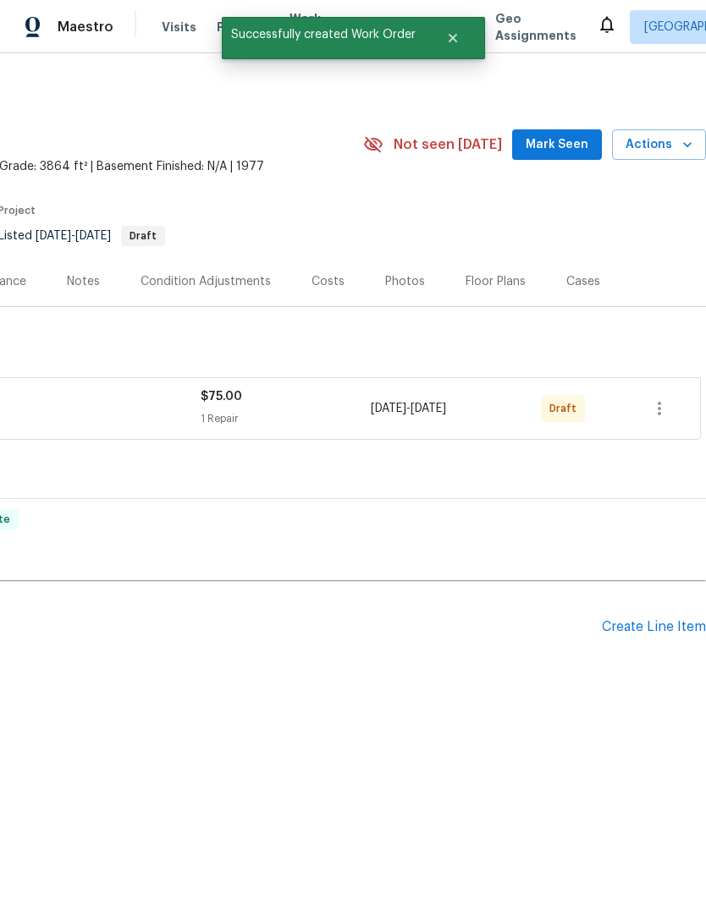
scroll to position [0, 250]
click at [661, 414] on icon "button" at bounding box center [658, 409] width 3 height 14
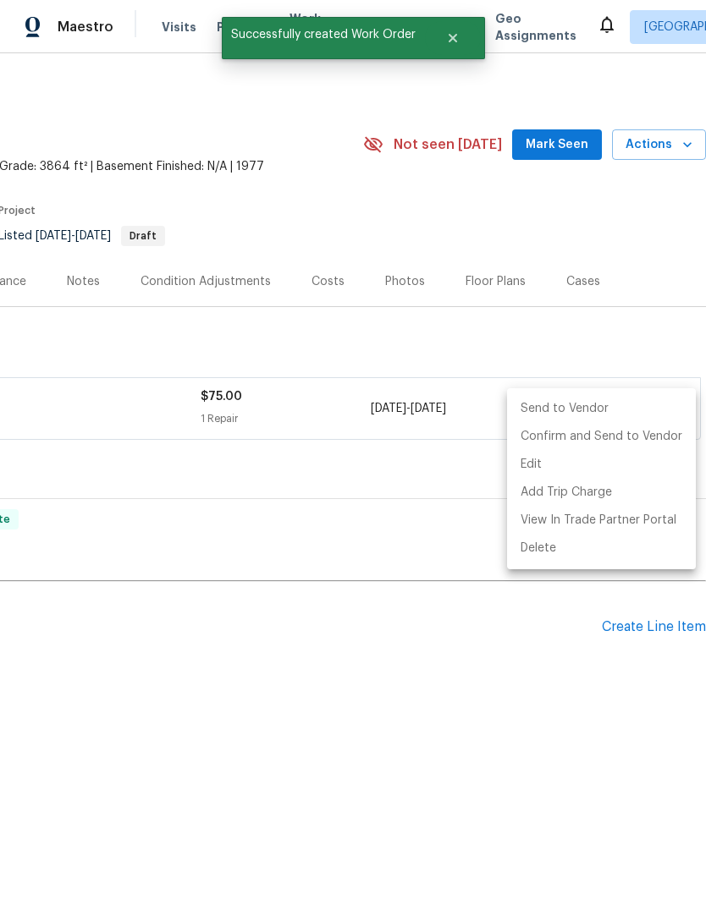
click at [626, 404] on li "Send to Vendor" at bounding box center [601, 409] width 189 height 28
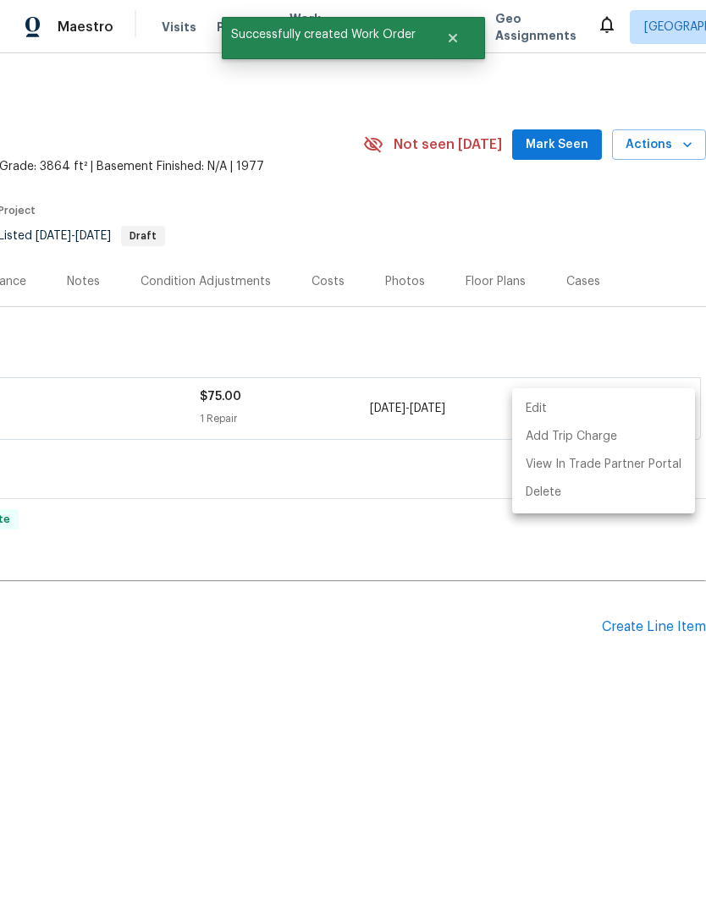
click at [438, 664] on div at bounding box center [353, 452] width 706 height 905
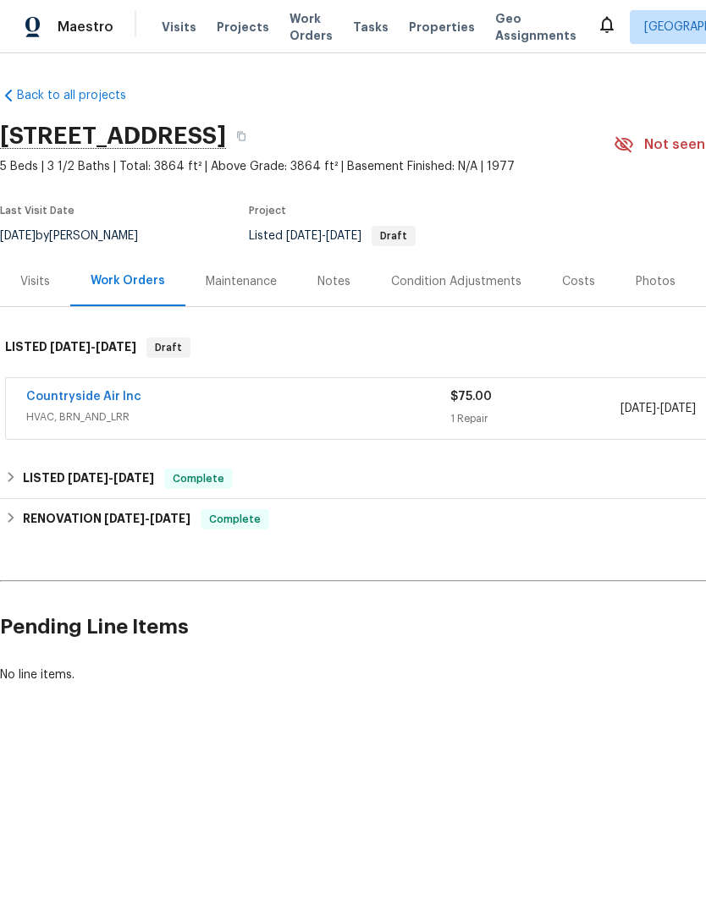
scroll to position [0, 0]
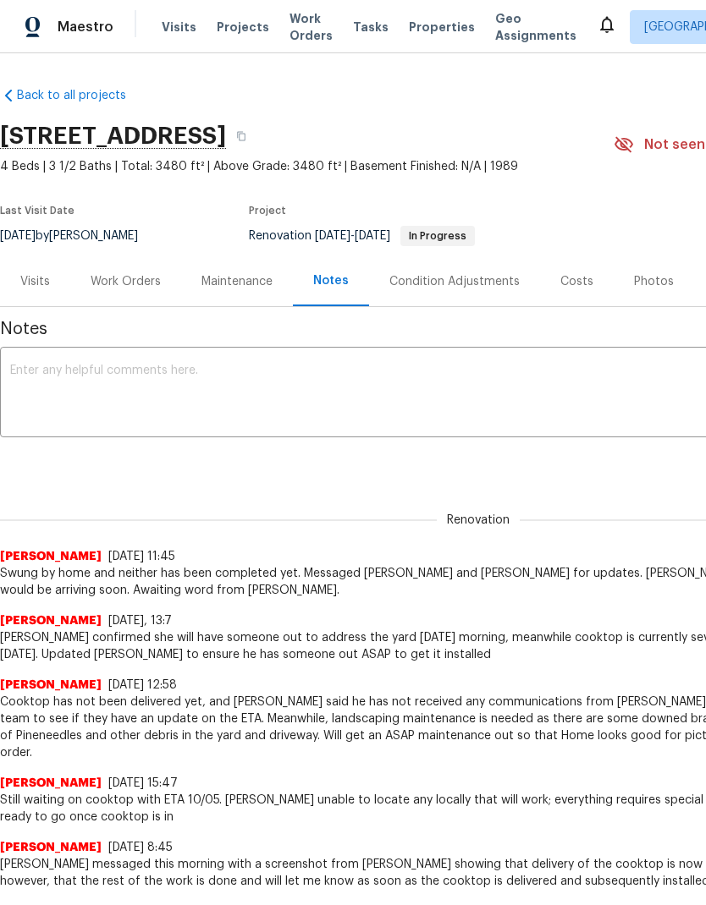
click at [222, 397] on textarea at bounding box center [478, 394] width 936 height 59
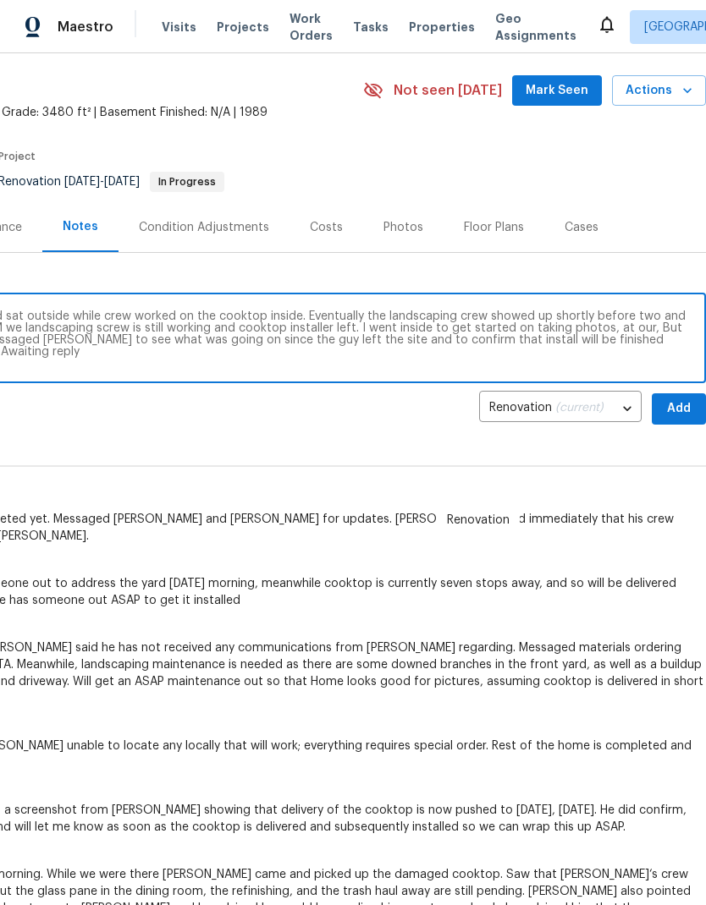
scroll to position [55, 250]
click at [618, 327] on textarea "Pull up to the home about an hour ago and sat outside while crew worked on the …" at bounding box center [228, 339] width 936 height 59
click at [618, 326] on textarea "Pull up to the home about an hour ago and sat outside while crew worked on the …" at bounding box center [228, 339] width 936 height 59
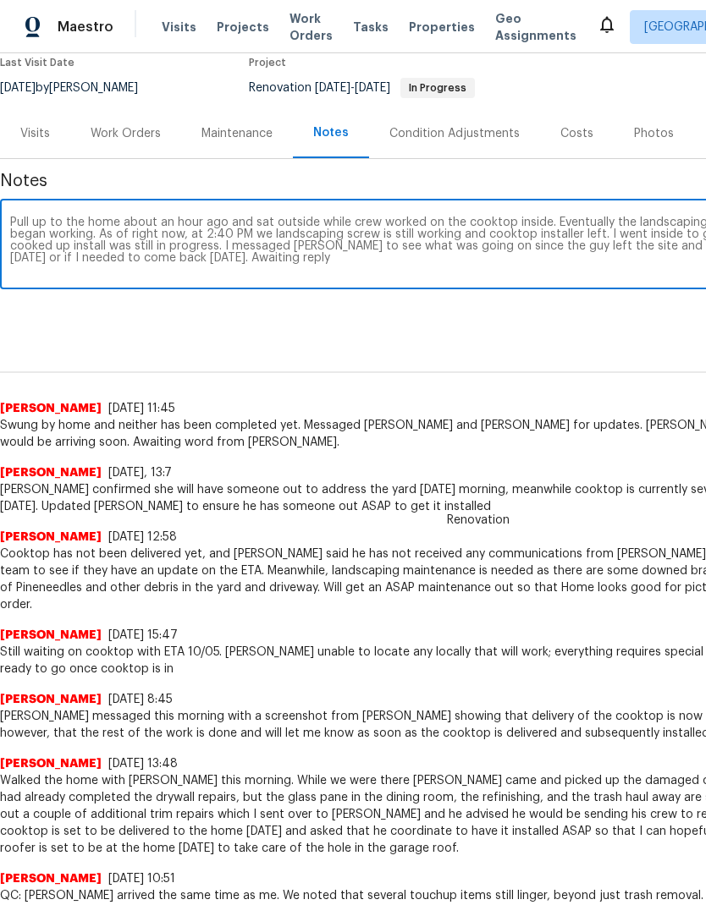
scroll to position [149, 0]
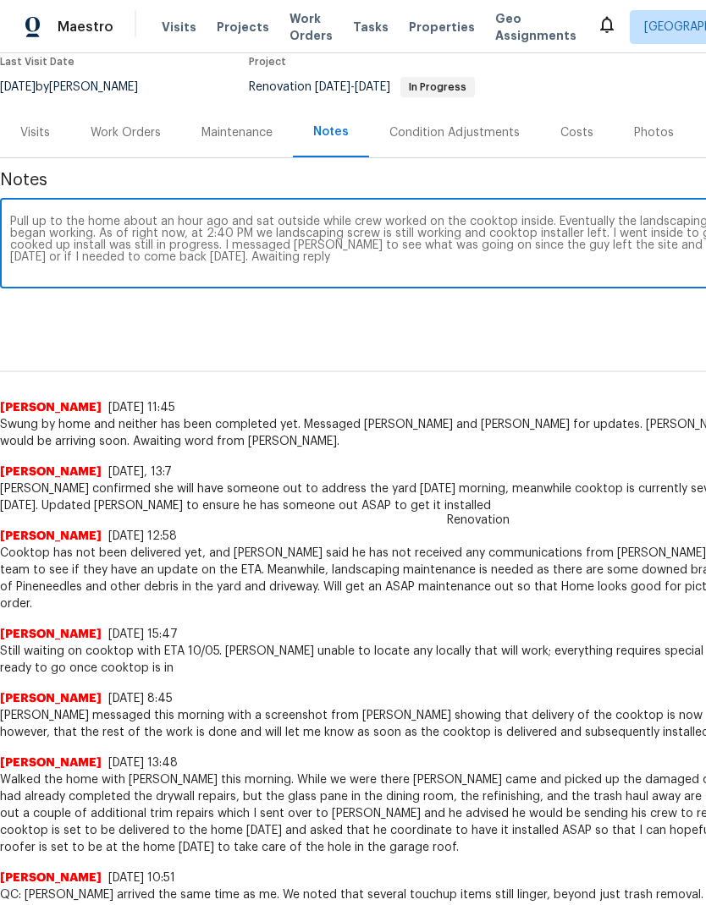
click at [48, 249] on textarea "Pull up to the home about an hour ago and sat outside while crew worked on the …" at bounding box center [478, 245] width 936 height 59
click at [63, 245] on textarea "Pull up to the home about an hour ago and sat outside while crew worked on the …" at bounding box center [478, 245] width 936 height 59
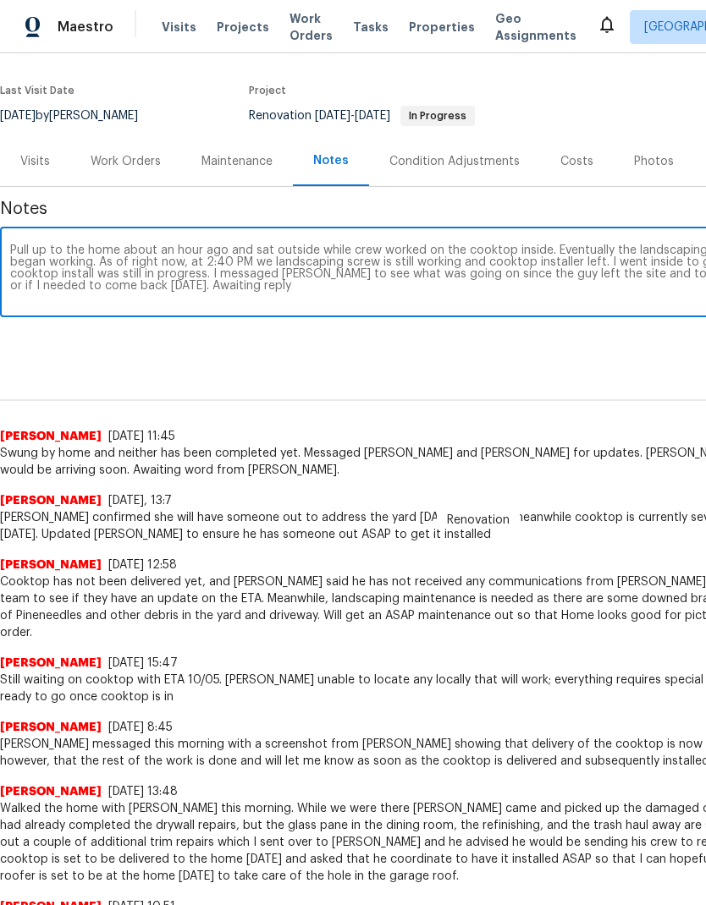
scroll to position [119, 0]
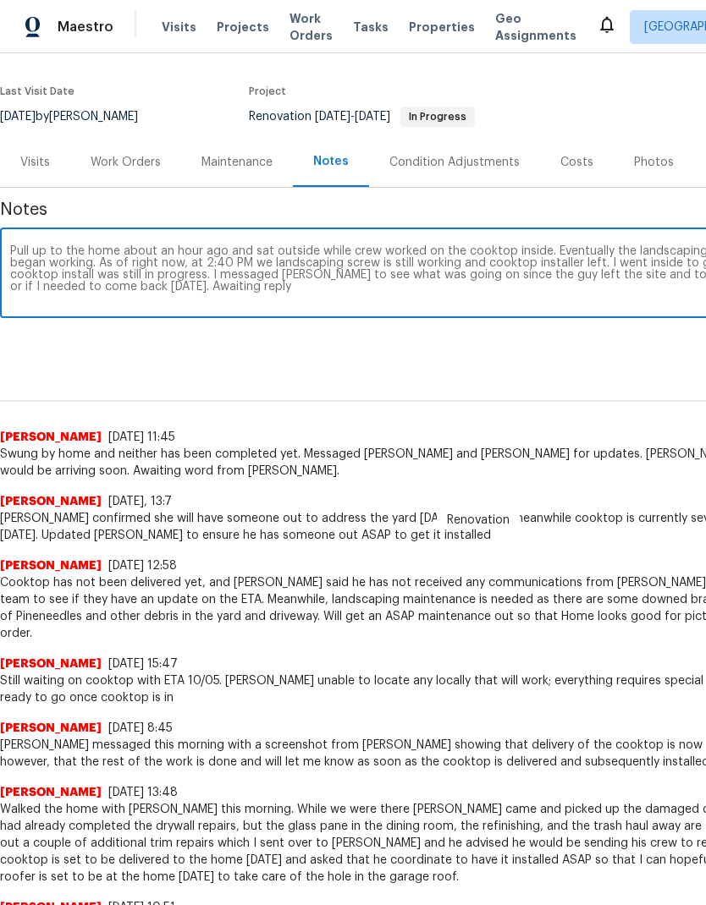
click at [129, 255] on textarea "Pull up to the home about an hour ago and sat outside while crew worked on the …" at bounding box center [478, 274] width 936 height 59
click at [129, 254] on textarea "Pull up to the home about an hour ago and sat outside while crew worked on the …" at bounding box center [478, 274] width 936 height 59
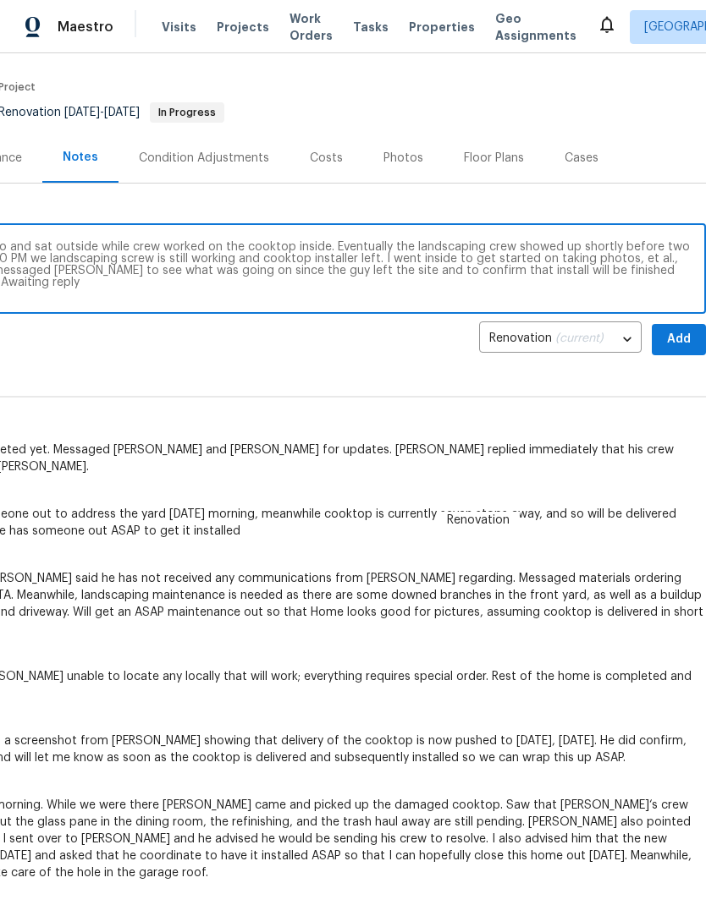
scroll to position [124, 250]
click at [657, 245] on textarea "Pull up to the home a little over an hour ago and sat outside while crew worked…" at bounding box center [228, 270] width 936 height 59
click at [656, 245] on textarea "Pull up to the home a little over an hour ago and sat outside while crew worked…" at bounding box center [228, 270] width 936 height 59
click at [560, 248] on textarea "Pull up to the home a little over an hour ago and sat outside while crew worked…" at bounding box center [228, 270] width 936 height 59
click at [577, 251] on textarea "Pull up to the home a little over an hour ago and sat outside while crew worked…" at bounding box center [228, 270] width 936 height 59
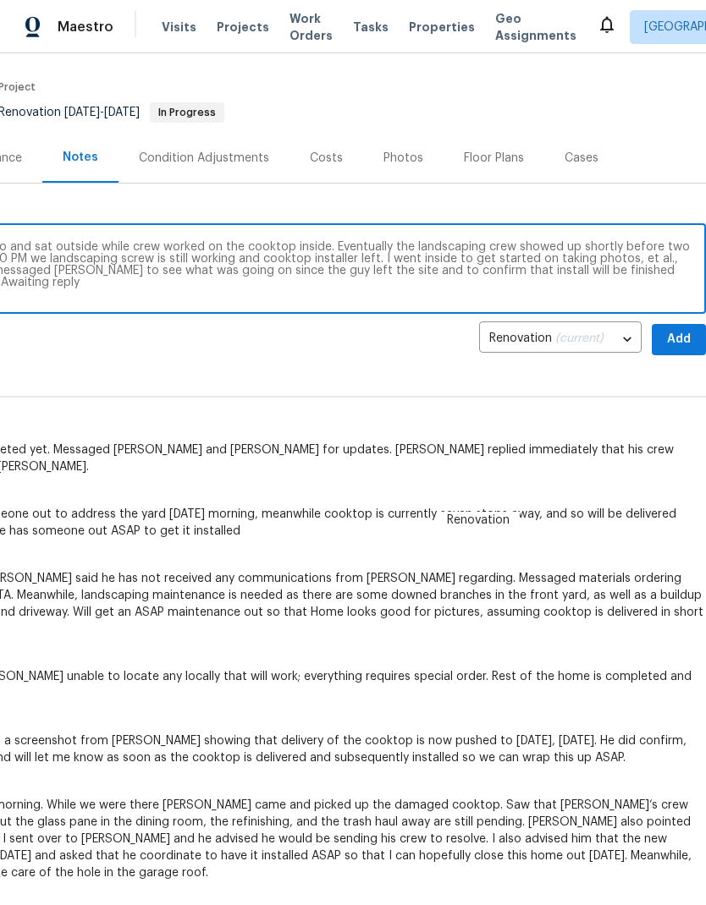
click at [576, 250] on textarea "Pull up to the home a little over an hour ago and sat outside while crew worked…" at bounding box center [228, 270] width 936 height 59
click at [596, 245] on textarea "Pull up to the home a little over an hour ago and sat outside while crew worked…" at bounding box center [228, 270] width 936 height 59
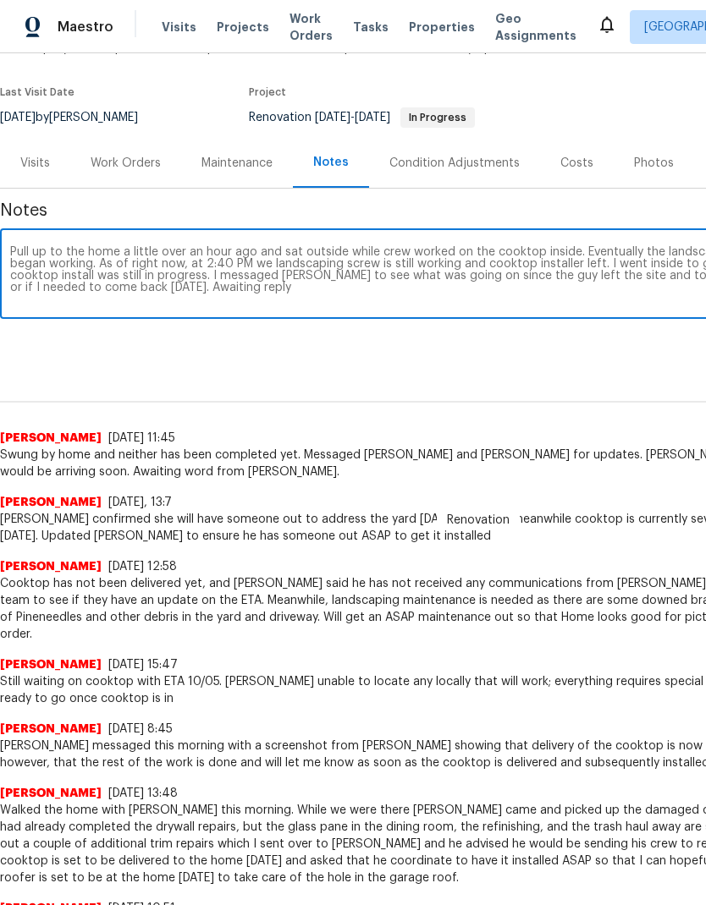
scroll to position [118, 0]
click at [296, 260] on textarea "Pull up to the home a little over an hour ago and sat outside while crew worked…" at bounding box center [478, 275] width 936 height 59
click at [290, 263] on textarea "Pull up to the home a little over an hour ago and sat outside while crew worked…" at bounding box center [478, 275] width 936 height 59
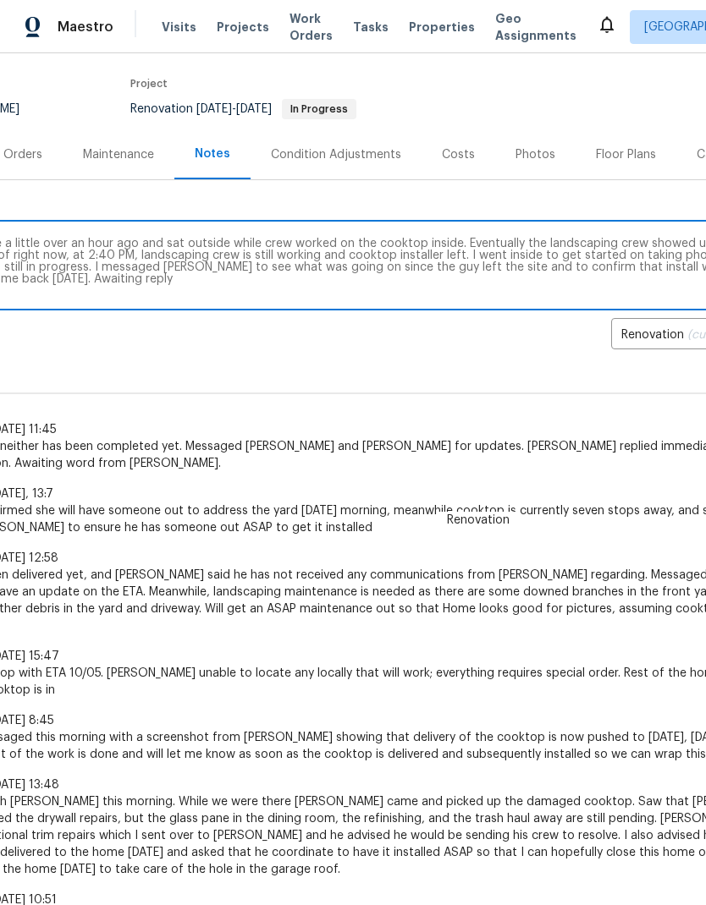
scroll to position [127, 119]
click at [397, 250] on textarea "Pull up to the home a little over an hour ago and sat outside while crew worked…" at bounding box center [359, 267] width 936 height 59
click at [289, 251] on textarea "Pull up to the home a little over an hour ago and sat outside while crew worked…" at bounding box center [359, 267] width 936 height 59
click at [289, 250] on textarea "Pull up to the home a little over an hour ago and sat outside while crew worked…" at bounding box center [359, 267] width 936 height 59
click at [403, 272] on textarea "Pull up to the home a little over an hour ago and sat outside while crew worked…" at bounding box center [359, 267] width 936 height 59
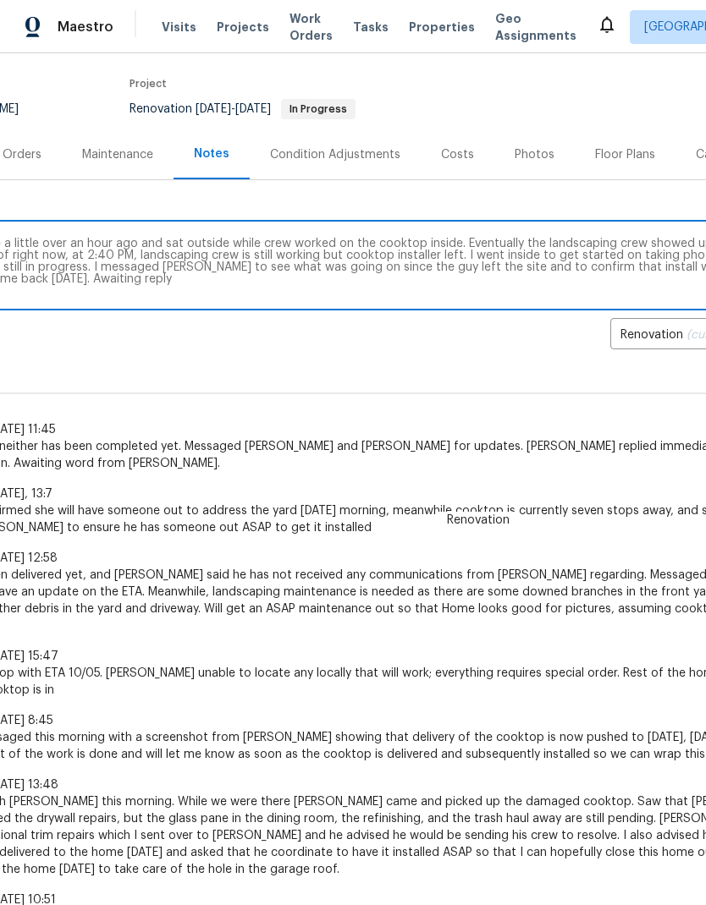
click at [410, 259] on textarea "Pull up to the home a little over an hour ago and sat outside while crew worked…" at bounding box center [359, 267] width 936 height 59
click at [311, 254] on textarea "Pull up to the home a little over an hour ago and sat outside while crew worked…" at bounding box center [359, 267] width 936 height 59
click at [352, 258] on textarea "Pull up to the home a little over an hour ago and sat outside while crew worked…" at bounding box center [359, 267] width 936 height 59
click at [395, 256] on textarea "Pull up to the home a little over an hour ago and sat outside while crew worked…" at bounding box center [359, 267] width 936 height 59
click at [431, 254] on textarea "Pull up to the home a little over an hour ago and sat outside while crew worked…" at bounding box center [359, 267] width 936 height 59
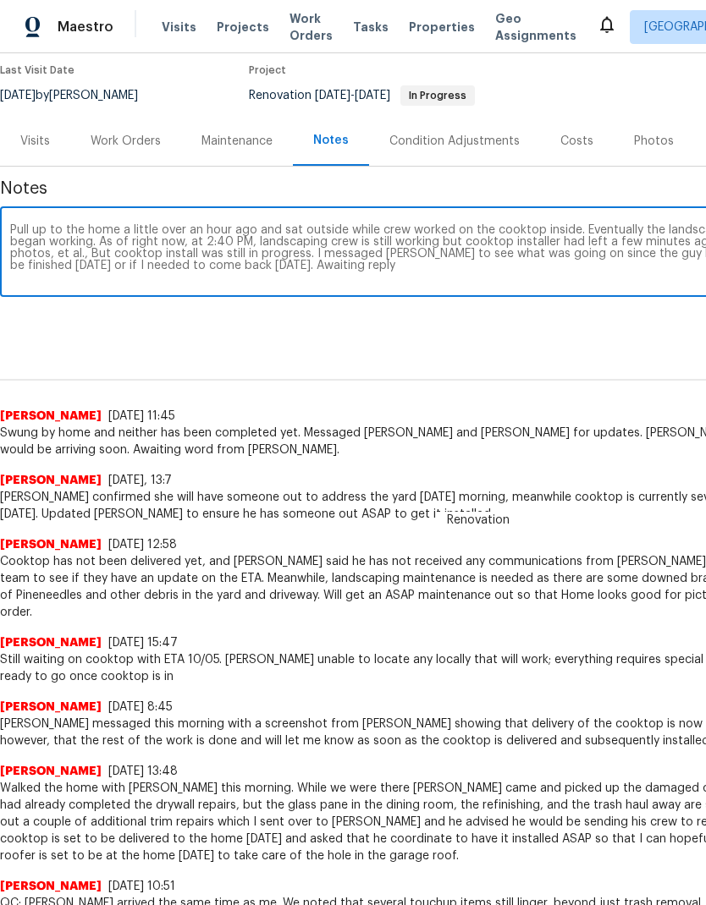
scroll to position [141, 0]
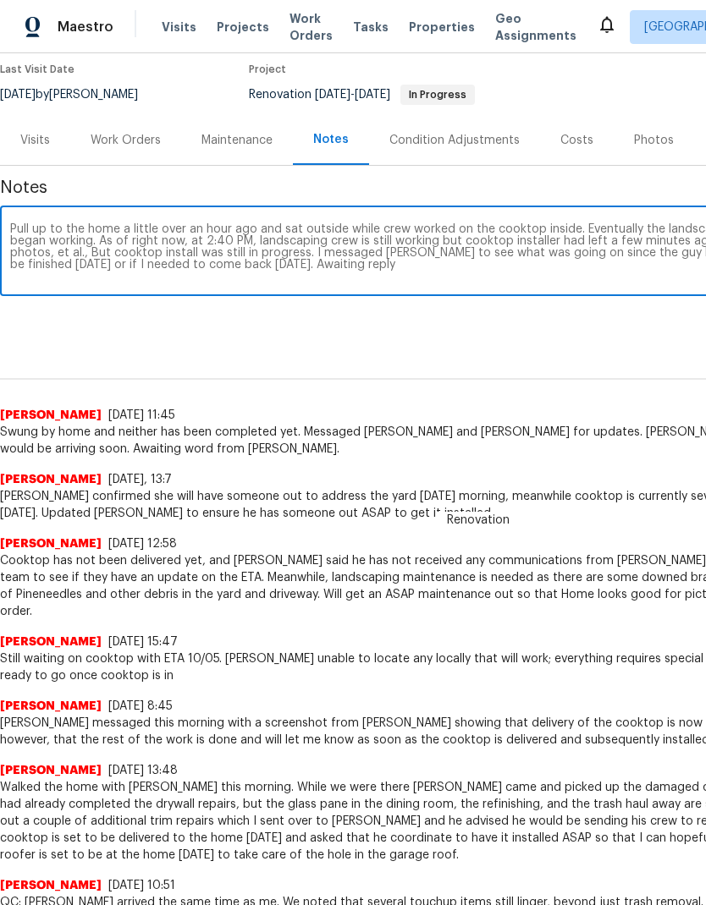
type textarea "Pull up to the home a little over an hour ago and sat outside while crew worked…"
click at [618, 357] on div "Renovation [PERSON_NAME] [DATE] 11:45 Swung by home and neither has been comple…" at bounding box center [478, 404] width 956 height 107
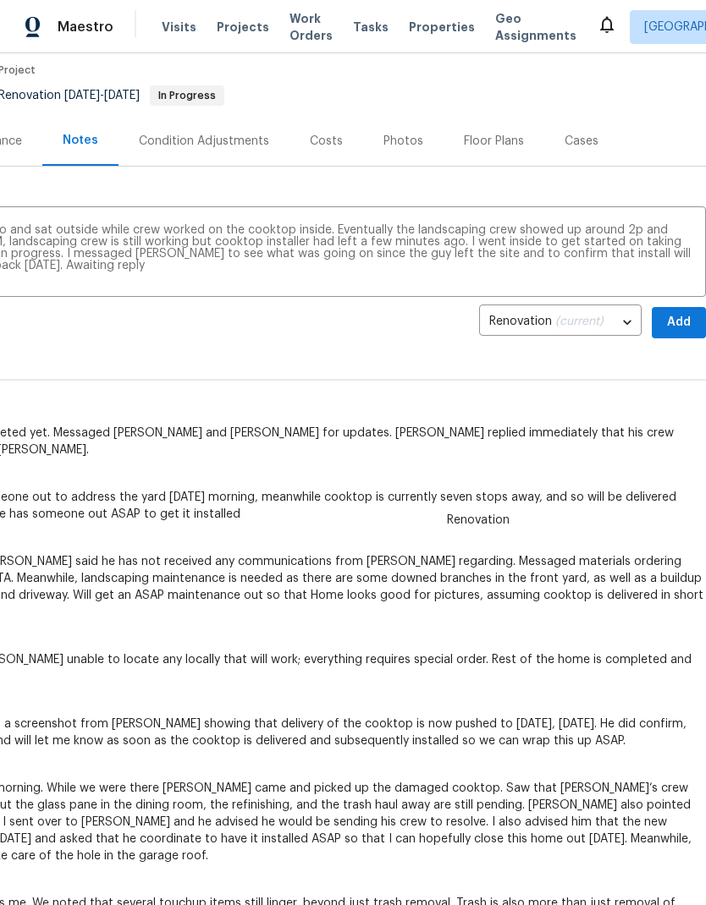
scroll to position [140, 250]
click at [679, 317] on span "Add" at bounding box center [678, 322] width 27 height 21
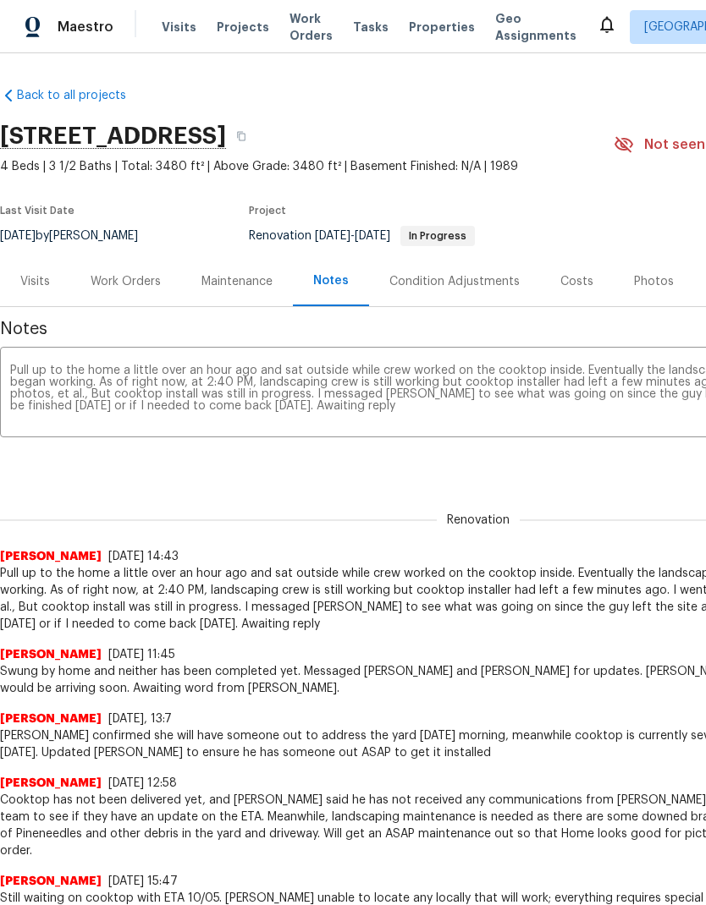
scroll to position [0, 0]
click at [47, 282] on div "Visits" at bounding box center [35, 281] width 30 height 17
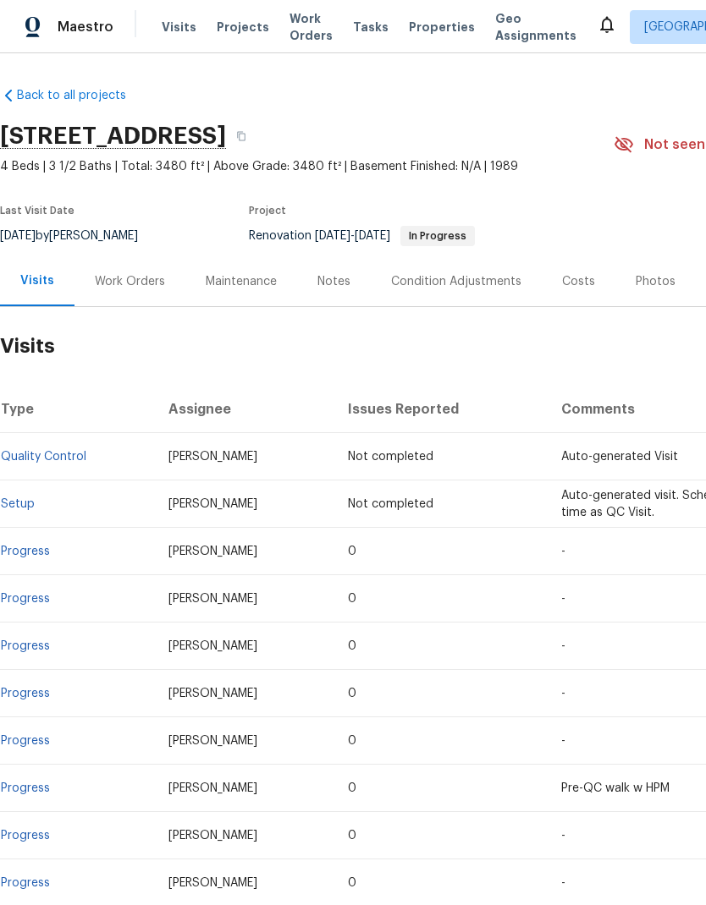
click at [48, 556] on link "Progress" at bounding box center [25, 552] width 49 height 12
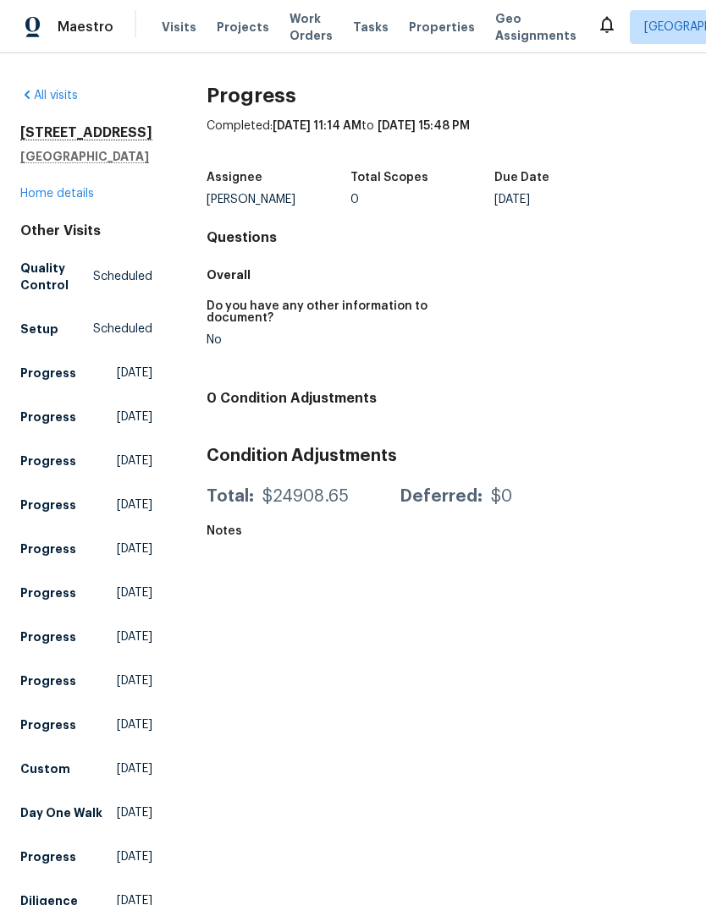
click at [65, 200] on link "Home details" at bounding box center [57, 194] width 74 height 12
